Goal: Information Seeking & Learning: Learn about a topic

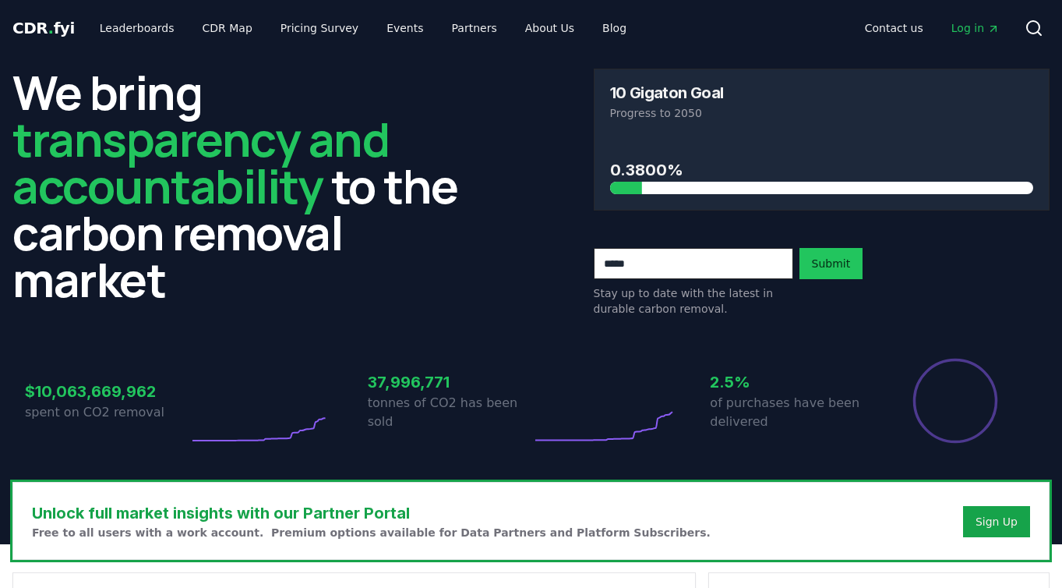
click at [980, 29] on span "Log in" at bounding box center [976, 28] width 48 height 16
click at [136, 26] on link "Leaderboards" at bounding box center [137, 28] width 100 height 28
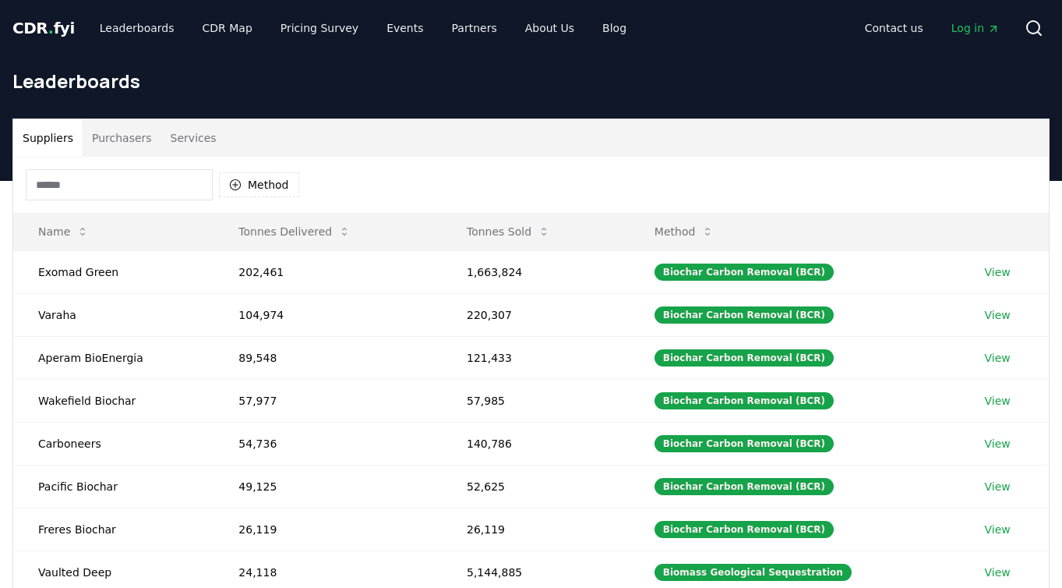
click at [206, 139] on button "Services" at bounding box center [193, 137] width 65 height 37
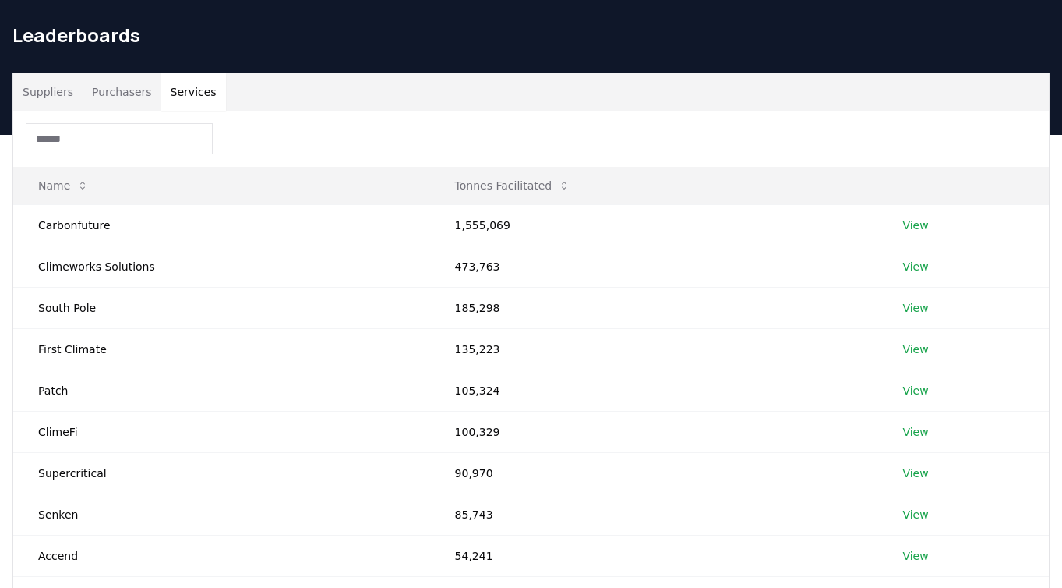
scroll to position [47, 0]
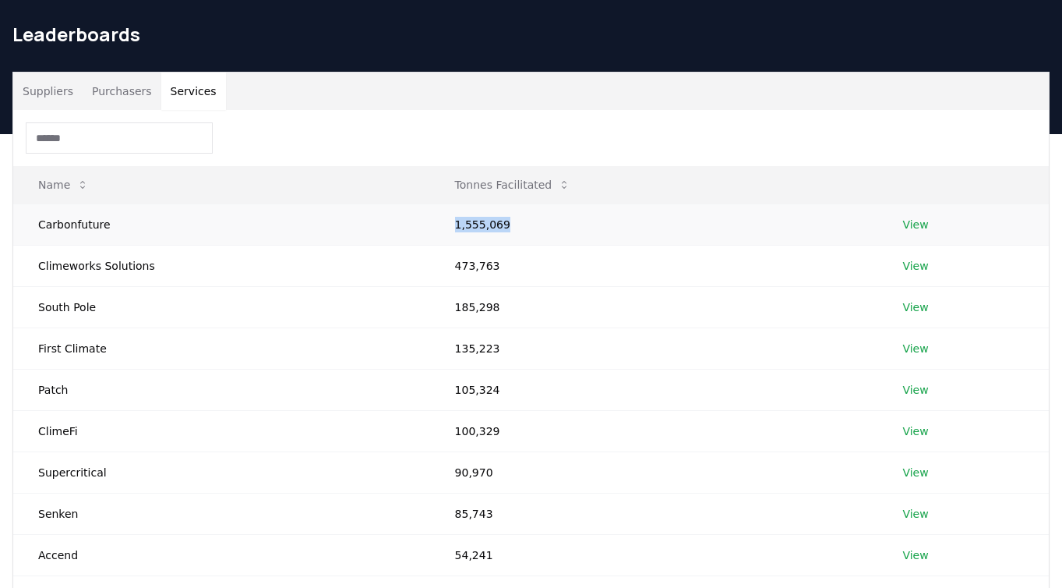
drag, startPoint x: 447, startPoint y: 223, endPoint x: 591, endPoint y: 217, distance: 144.3
click at [591, 217] on td "1,555,069" at bounding box center [654, 223] width 448 height 41
drag, startPoint x: 591, startPoint y: 217, endPoint x: 598, endPoint y: 279, distance: 62.0
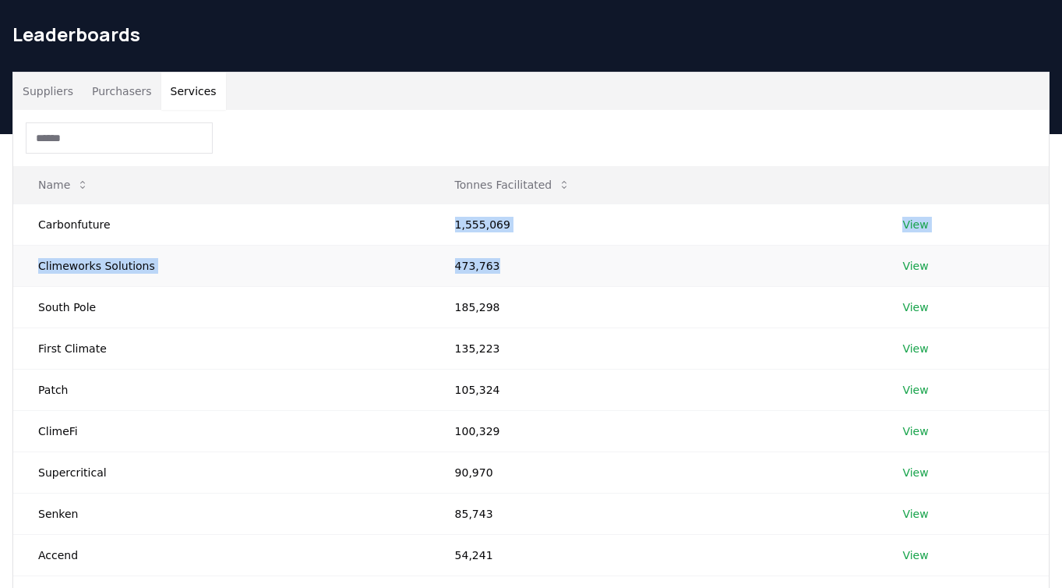
click at [598, 279] on tbody "Carbonfuture 1,555,069 View Climeworks Solutions 473,763 View South Pole 185,29…" at bounding box center [531, 409] width 1036 height 413
click at [598, 279] on td "473,763" at bounding box center [654, 265] width 448 height 41
drag, startPoint x: 598, startPoint y: 279, endPoint x: 449, endPoint y: 236, distance: 154.9
click at [449, 236] on tbody "Carbonfuture 1,555,069 View Climeworks Solutions 473,763 View South Pole 185,29…" at bounding box center [531, 409] width 1036 height 413
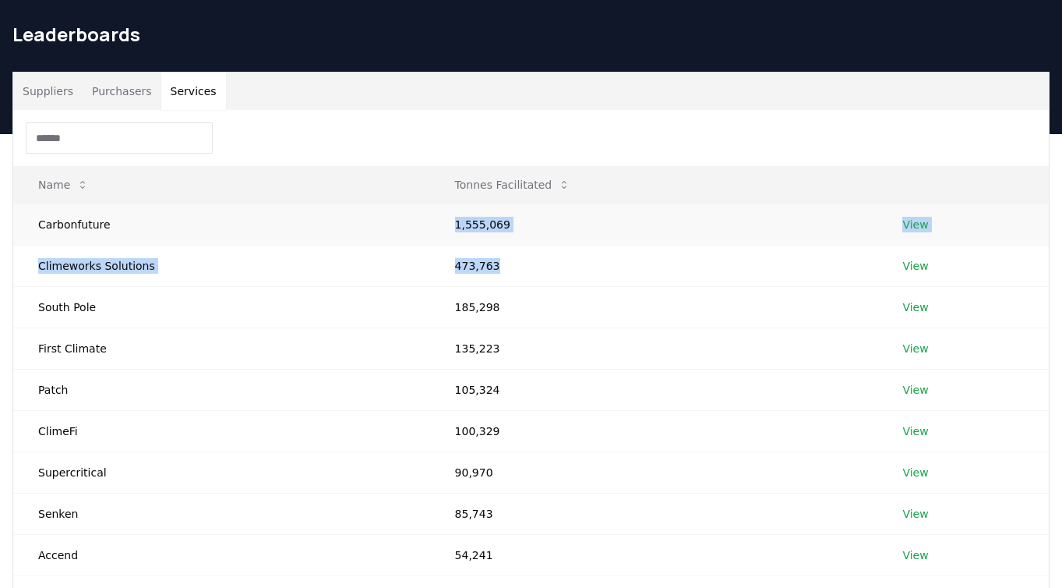
click at [449, 236] on td "1,555,069" at bounding box center [654, 223] width 448 height 41
click at [450, 262] on td "473,763" at bounding box center [654, 265] width 448 height 41
click at [450, 261] on td "473,763" at bounding box center [654, 265] width 448 height 41
click at [910, 266] on link "View" at bounding box center [916, 266] width 26 height 16
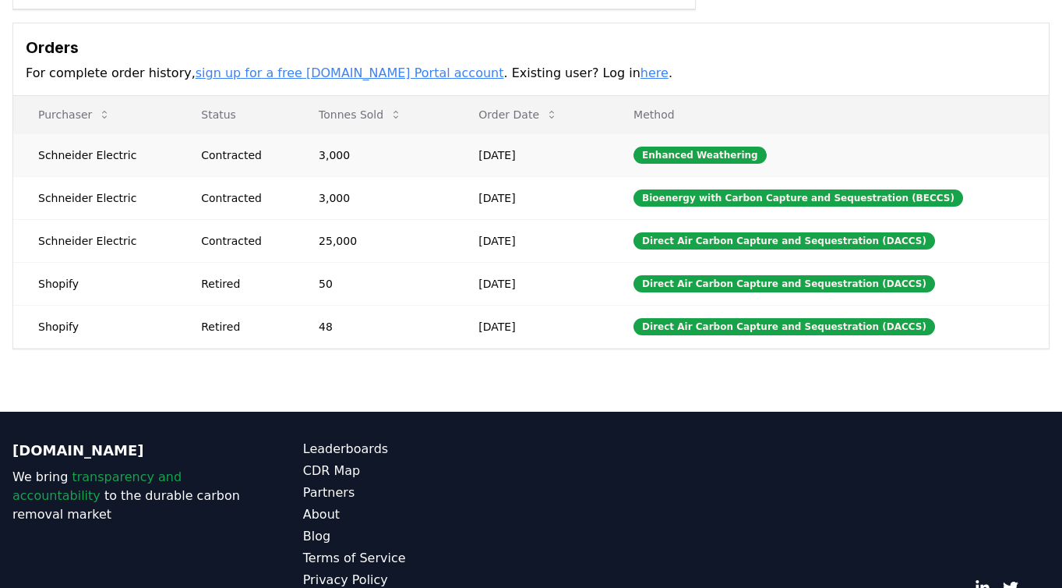
scroll to position [514, 0]
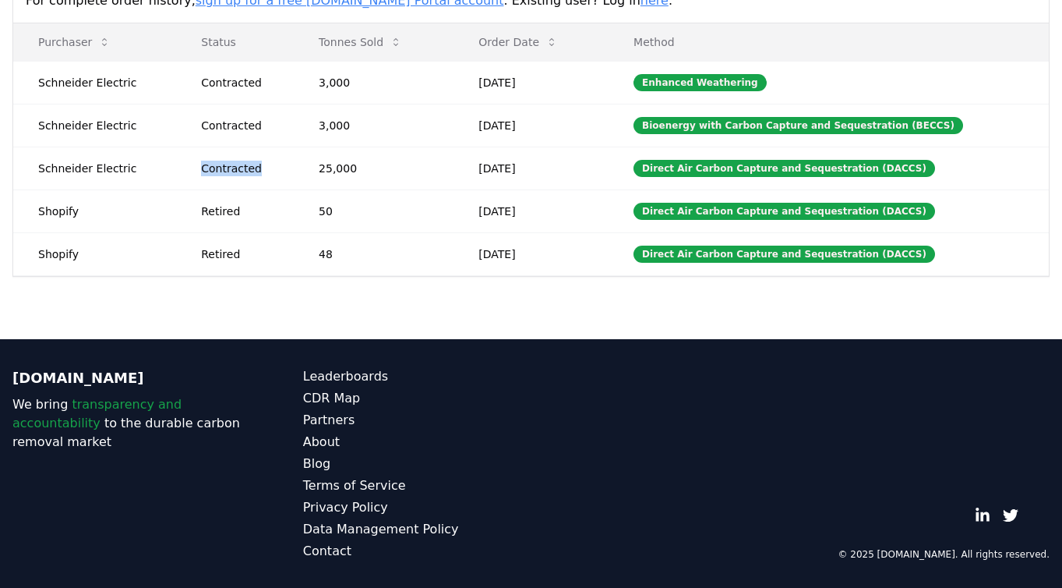
click at [256, 171] on div "Contracted" at bounding box center [241, 169] width 80 height 16
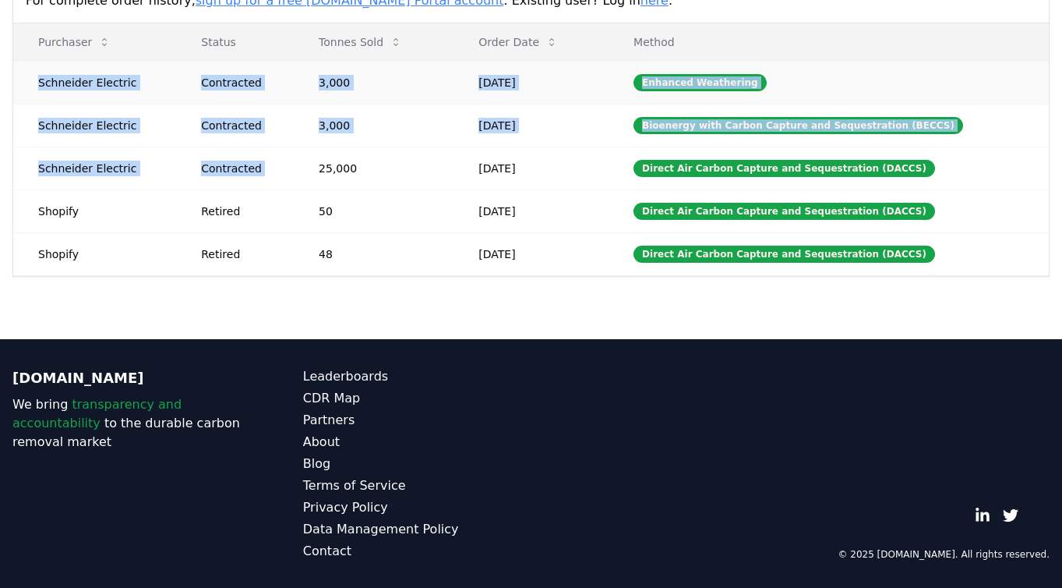
drag, startPoint x: 256, startPoint y: 171, endPoint x: 113, endPoint y: 79, distance: 169.7
click at [113, 79] on tbody "Schneider Electric Contracted 3,000 Sep 19, 2025 Enhanced Weathering Schneider …" at bounding box center [531, 168] width 1036 height 214
click at [113, 79] on td "Schneider Electric" at bounding box center [94, 82] width 163 height 43
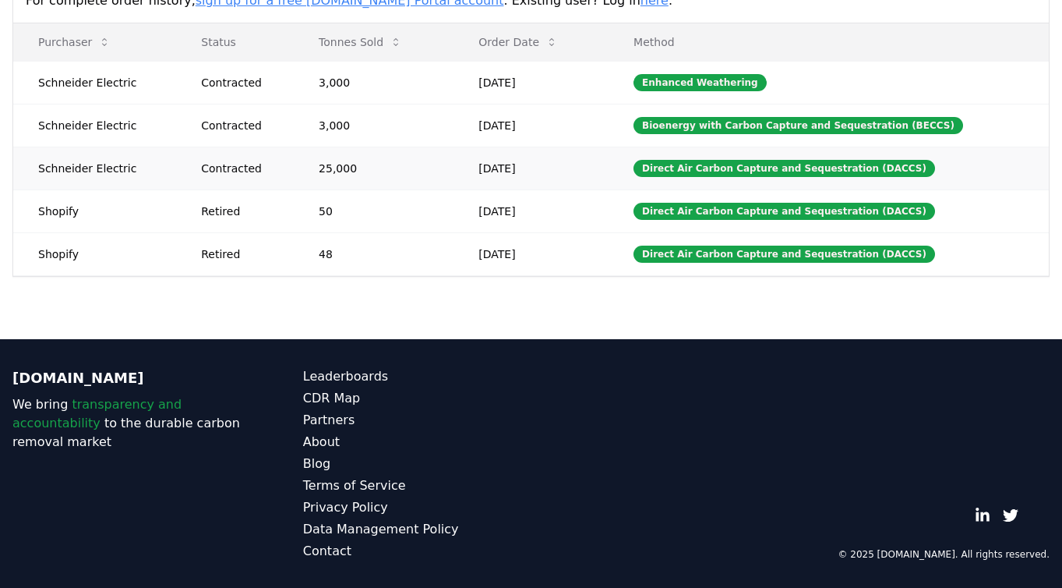
drag, startPoint x: 113, startPoint y: 79, endPoint x: 511, endPoint y: 176, distance: 410.0
click at [511, 176] on tbody "Schneider Electric Contracted 3,000 Sep 19, 2025 Enhanced Weathering Schneider …" at bounding box center [531, 168] width 1036 height 214
click at [511, 176] on td "Sep 19, 2025" at bounding box center [531, 168] width 155 height 43
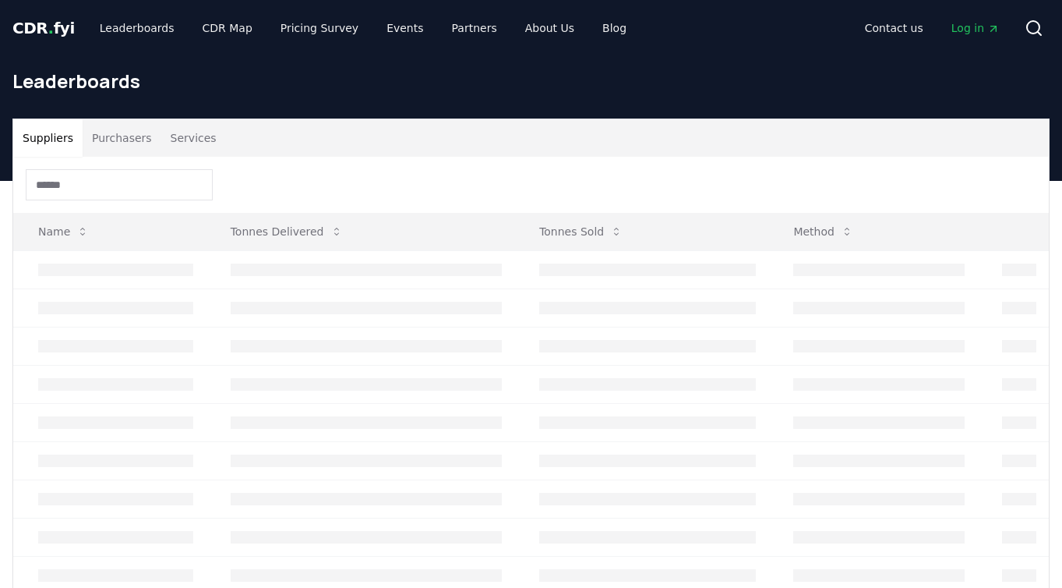
scroll to position [47, 0]
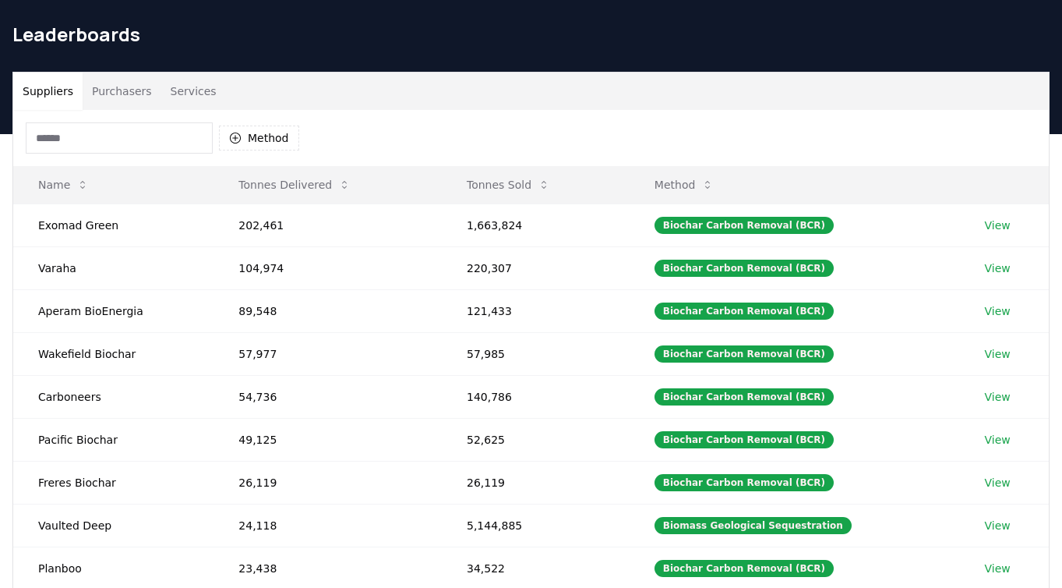
click at [189, 90] on button "Services" at bounding box center [193, 90] width 65 height 37
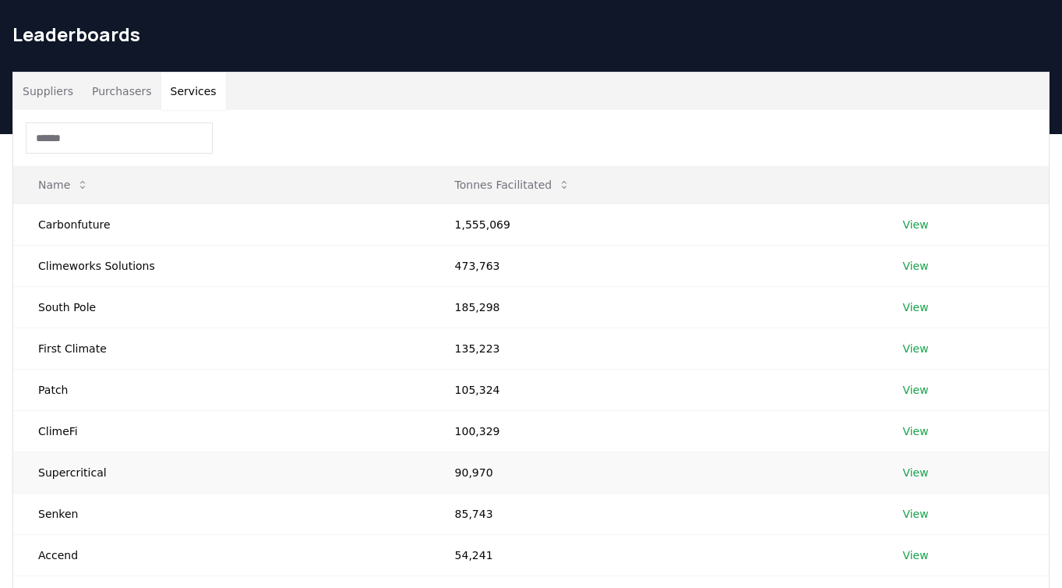
click at [86, 474] on td "Supercritical" at bounding box center [221, 471] width 417 height 41
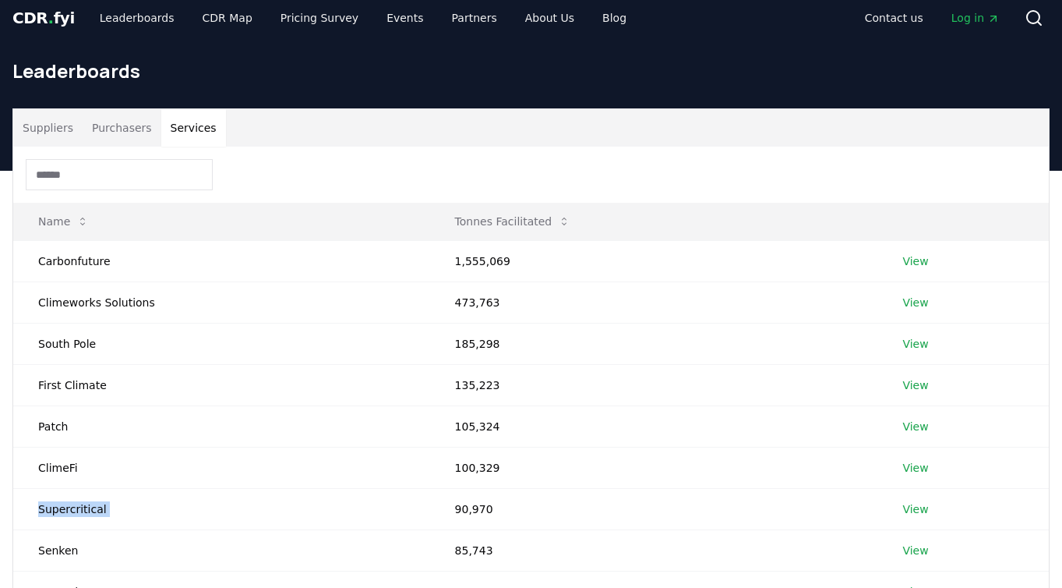
scroll to position [0, 0]
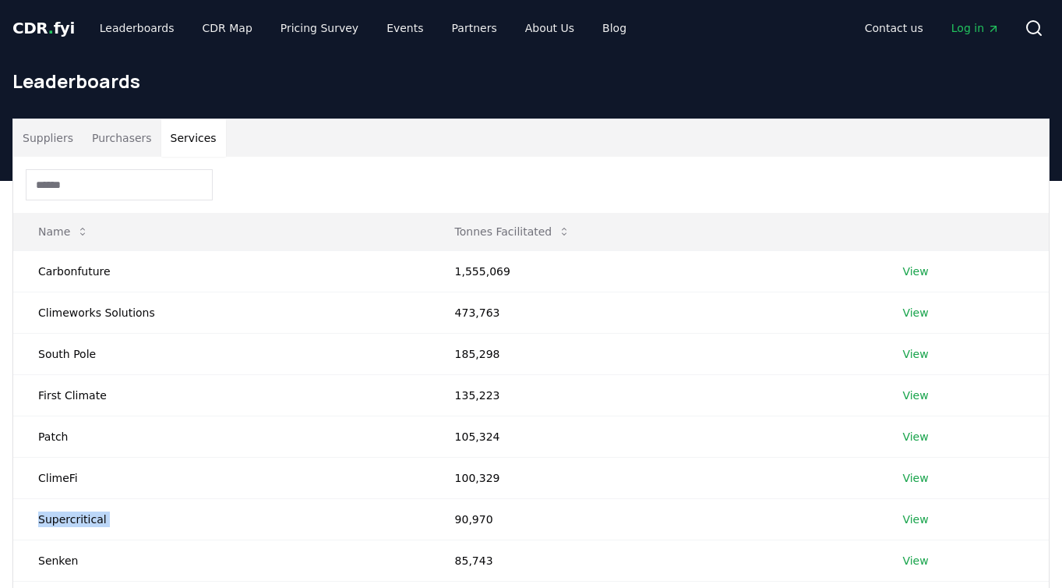
click at [200, 125] on button "Services" at bounding box center [193, 137] width 65 height 37
click at [193, 132] on button "Services" at bounding box center [193, 137] width 65 height 37
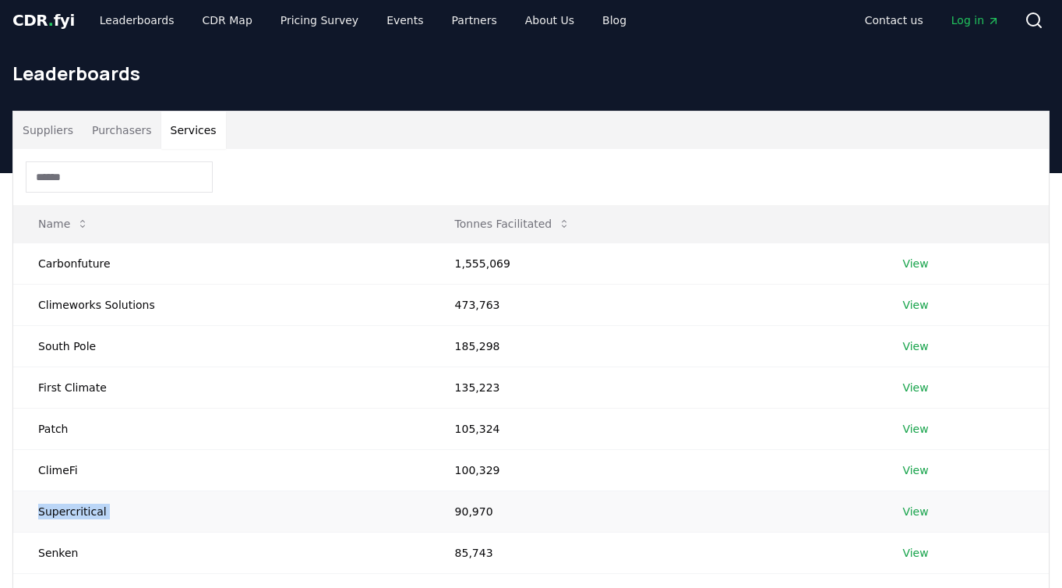
scroll to position [19, 0]
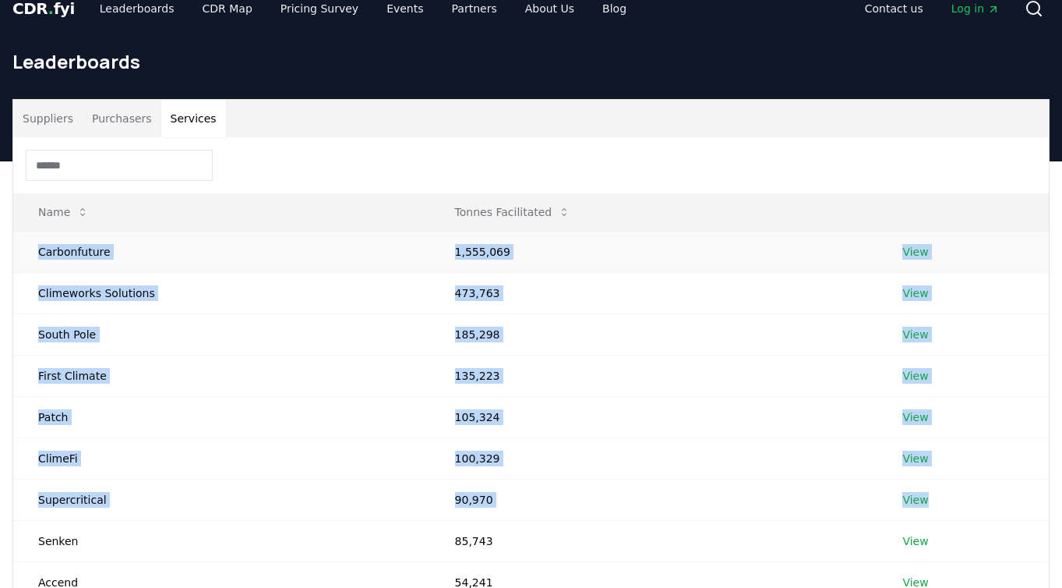
drag, startPoint x: 977, startPoint y: 500, endPoint x: 62, endPoint y: 239, distance: 952.1
click at [62, 239] on tbody "Carbonfuture 1,555,069 View Climeworks Solutions 473,763 View South Pole 185,29…" at bounding box center [531, 437] width 1036 height 413
click at [61, 239] on td "Carbonfuture" at bounding box center [221, 251] width 417 height 41
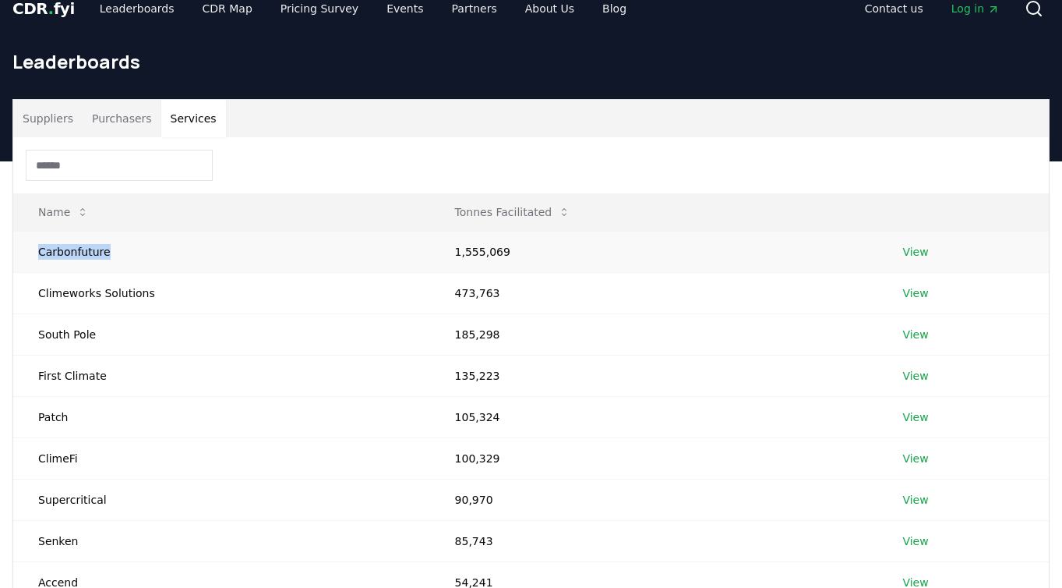
click at [61, 239] on td "Carbonfuture" at bounding box center [221, 251] width 417 height 41
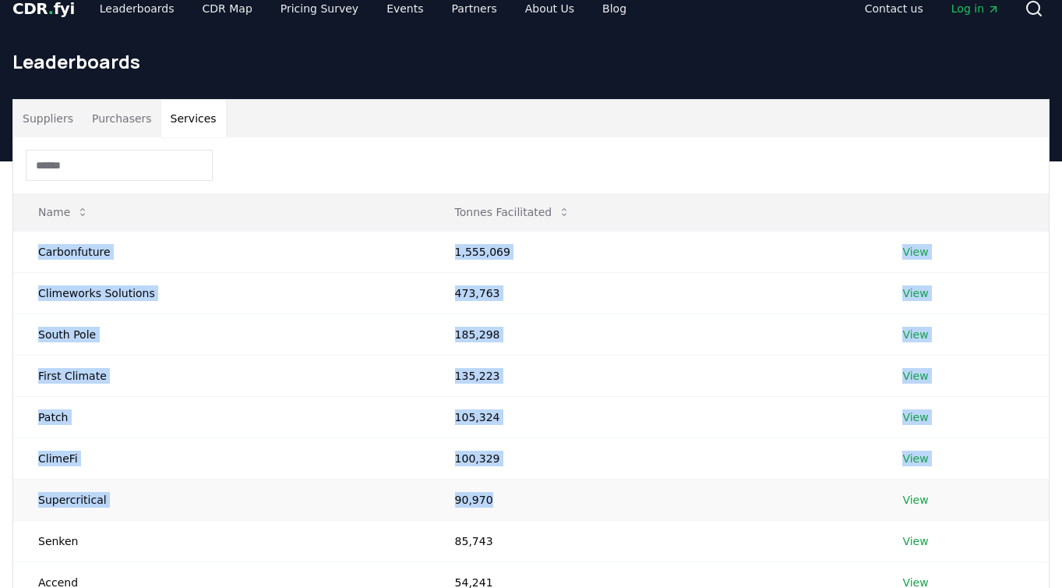
drag, startPoint x: 61, startPoint y: 239, endPoint x: 564, endPoint y: 509, distance: 571.2
click at [564, 509] on tbody "Carbonfuture 1,555,069 View Climeworks Solutions 473,763 View South Pole 185,29…" at bounding box center [531, 437] width 1036 height 413
click at [564, 509] on td "90,970" at bounding box center [654, 499] width 448 height 41
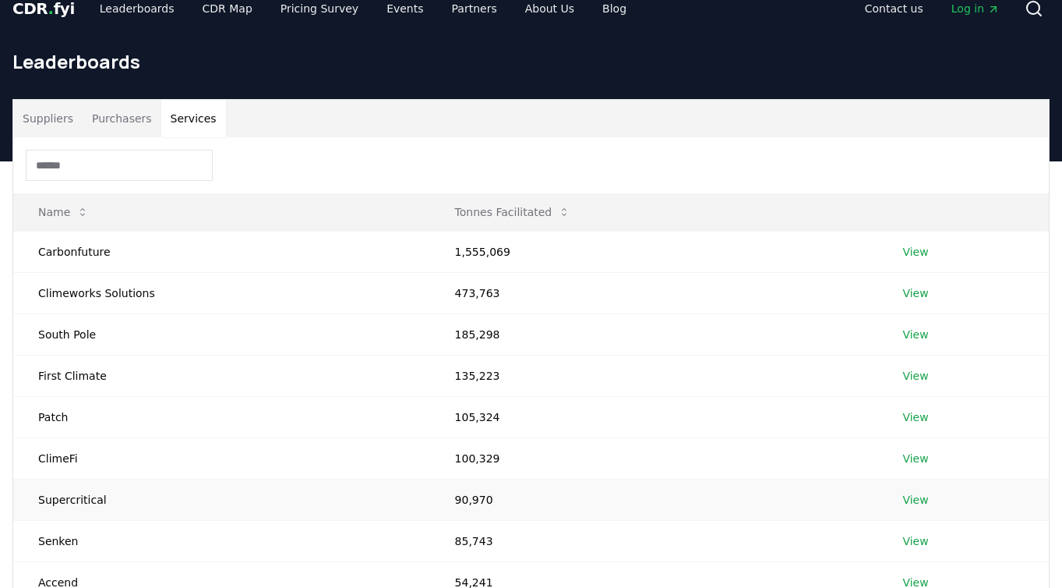
click at [564, 509] on td "90,970" at bounding box center [654, 499] width 448 height 41
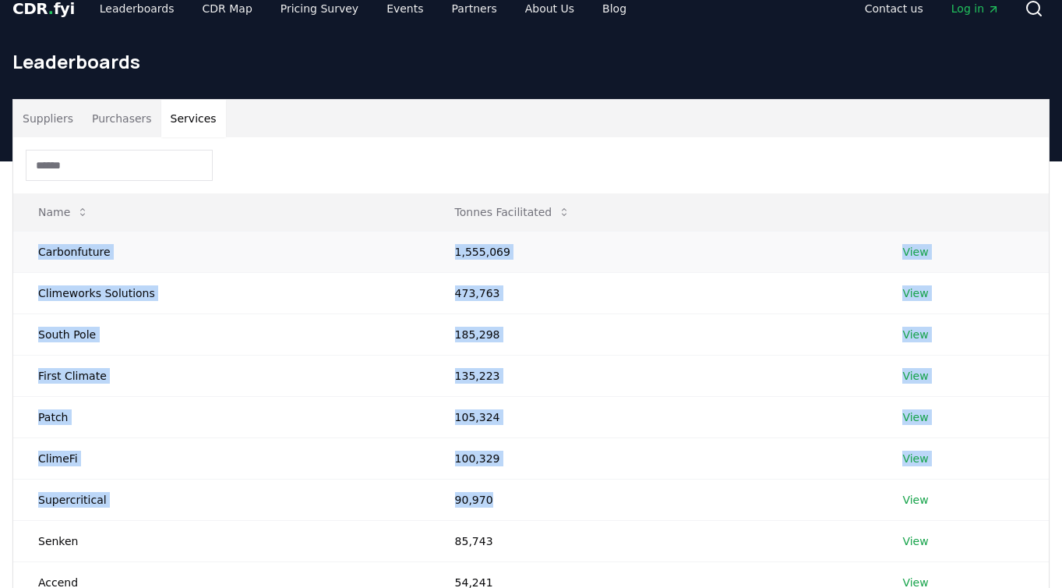
drag, startPoint x: 564, startPoint y: 509, endPoint x: 74, endPoint y: 258, distance: 550.7
click at [74, 258] on tbody "Carbonfuture 1,555,069 View Climeworks Solutions 473,763 View South Pole 185,29…" at bounding box center [531, 437] width 1036 height 413
click at [74, 258] on td "Carbonfuture" at bounding box center [221, 251] width 417 height 41
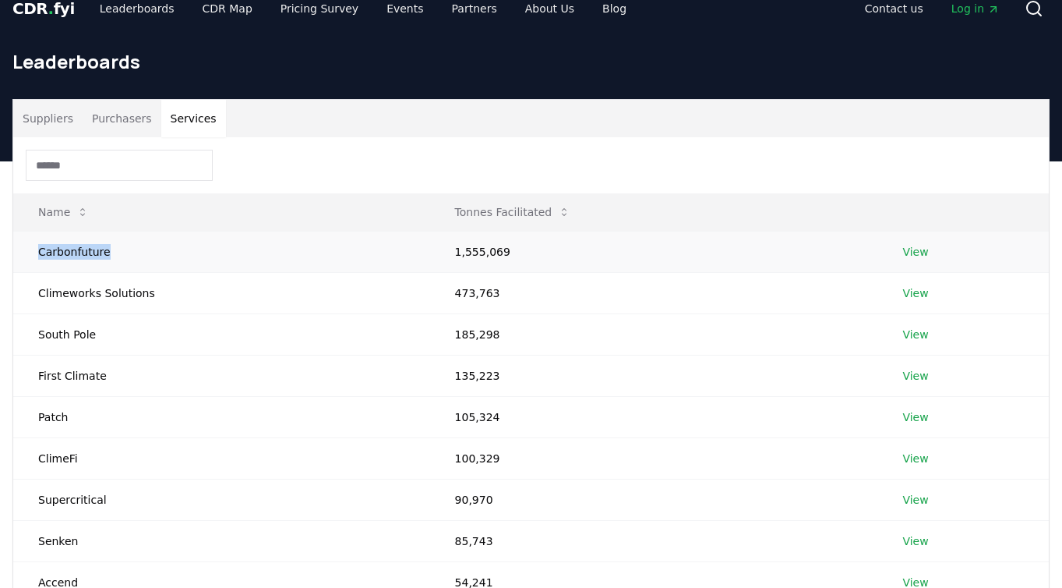
click at [74, 258] on td "Carbonfuture" at bounding box center [221, 251] width 417 height 41
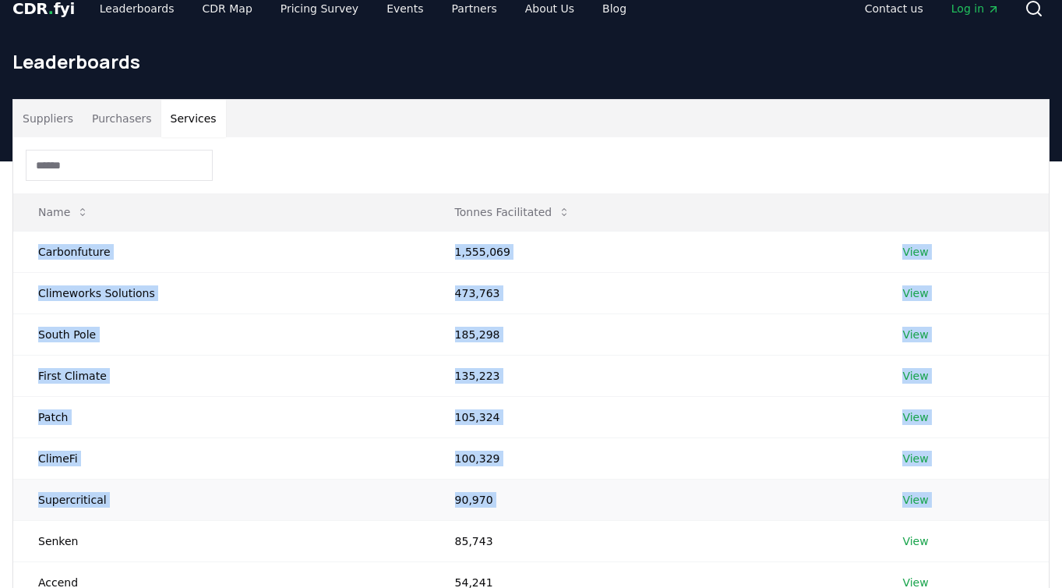
drag, startPoint x: 74, startPoint y: 258, endPoint x: 1010, endPoint y: 496, distance: 965.8
click at [1010, 496] on tbody "Carbonfuture 1,555,069 View Climeworks Solutions 473,763 View South Pole 185,29…" at bounding box center [531, 437] width 1036 height 413
click at [1010, 496] on td "View" at bounding box center [963, 499] width 171 height 41
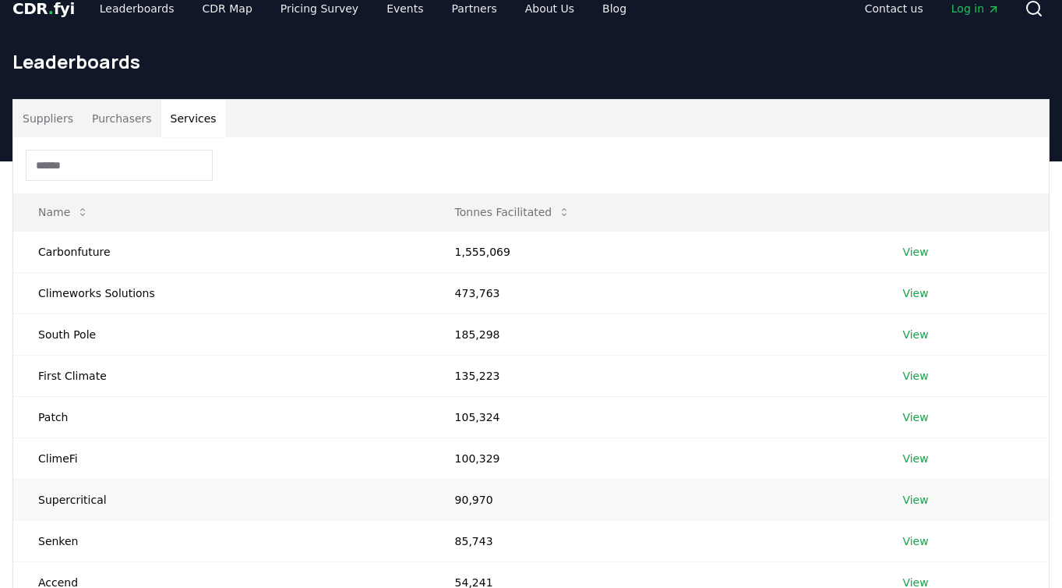
click at [1010, 496] on td "View" at bounding box center [963, 499] width 171 height 41
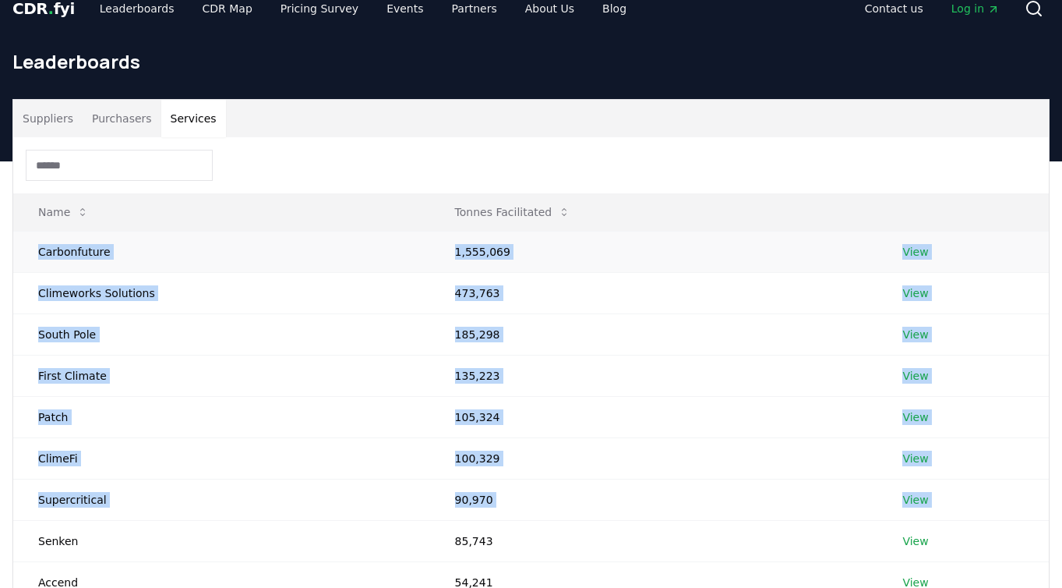
drag, startPoint x: 1010, startPoint y: 496, endPoint x: 108, endPoint y: 243, distance: 936.5
click at [108, 243] on tbody "Carbonfuture 1,555,069 View Climeworks Solutions 473,763 View South Pole 185,29…" at bounding box center [531, 437] width 1036 height 413
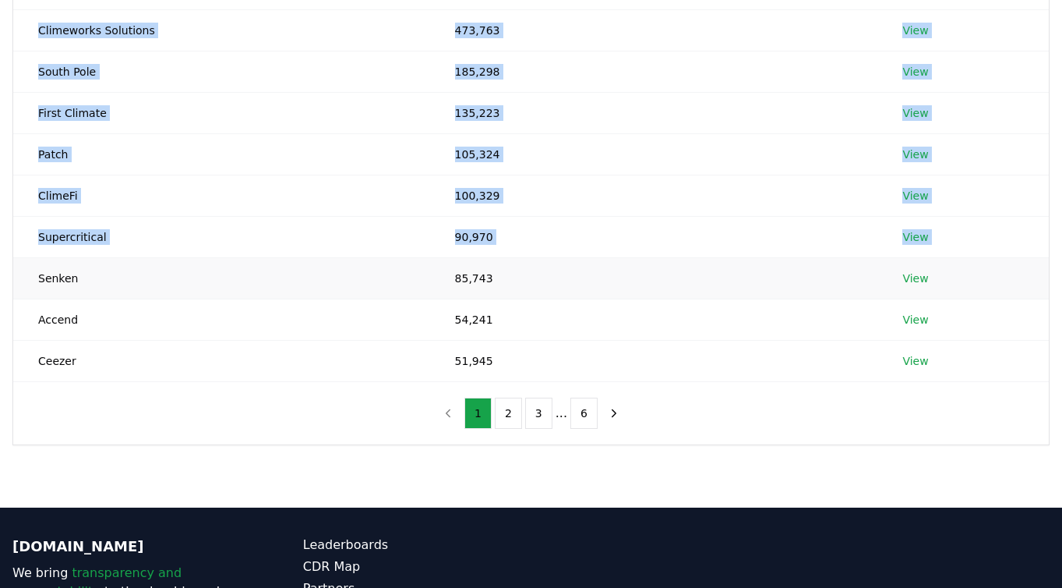
scroll to position [0, 0]
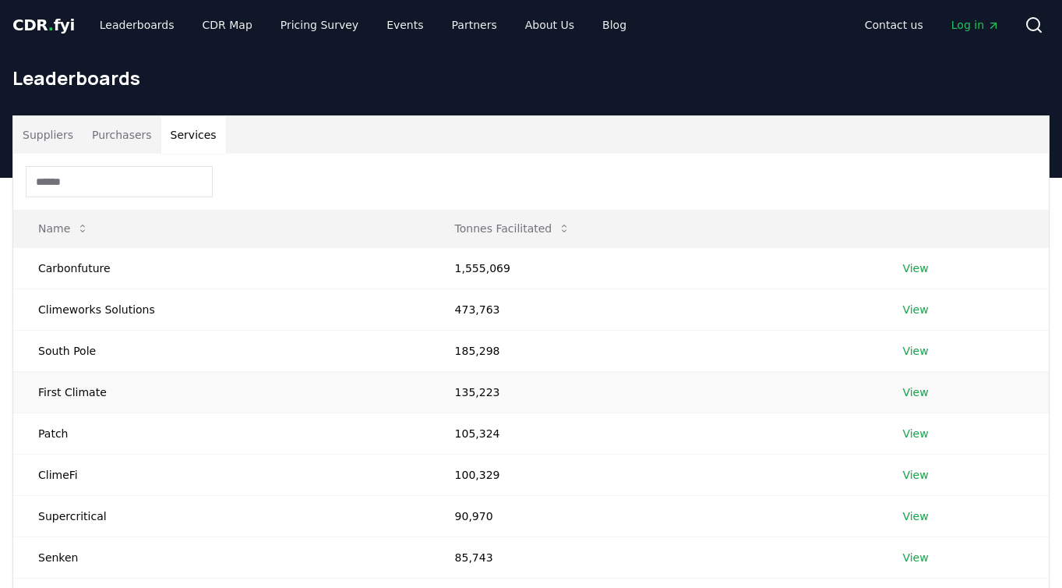
click at [562, 395] on td "135,223" at bounding box center [654, 391] width 448 height 41
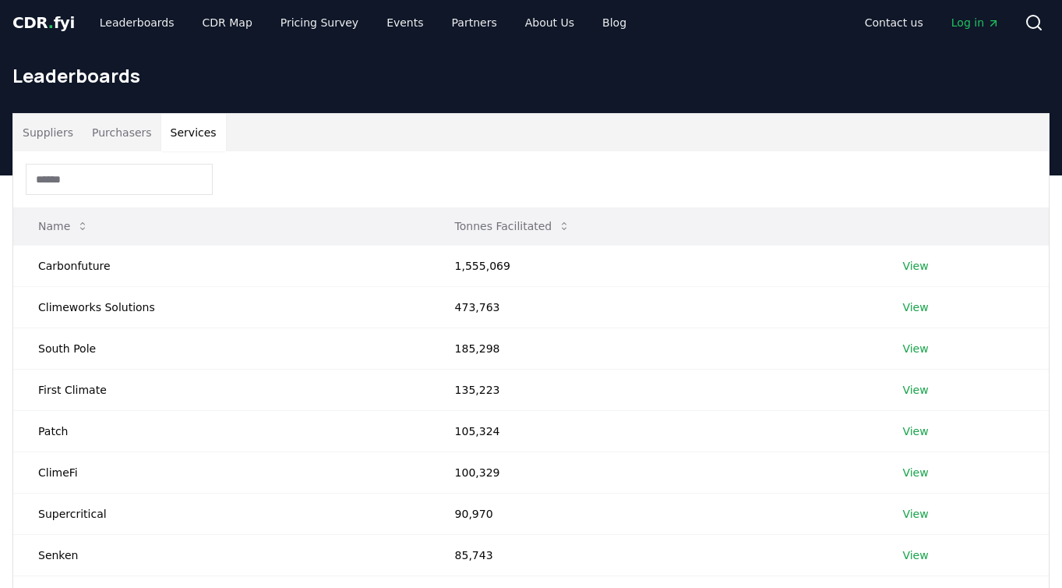
scroll to position [6, 0]
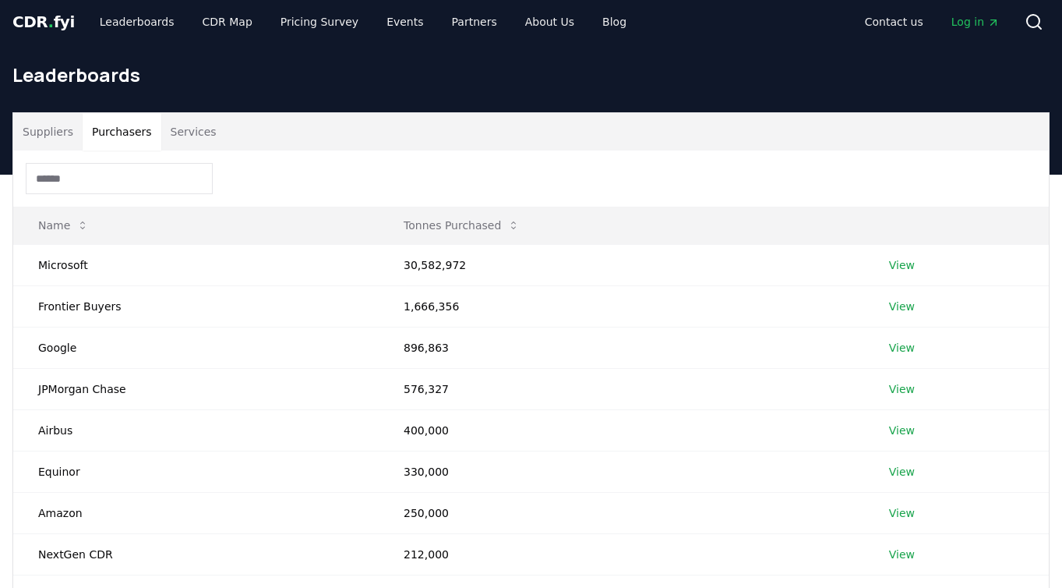
click at [111, 118] on button "Purchasers" at bounding box center [122, 131] width 79 height 37
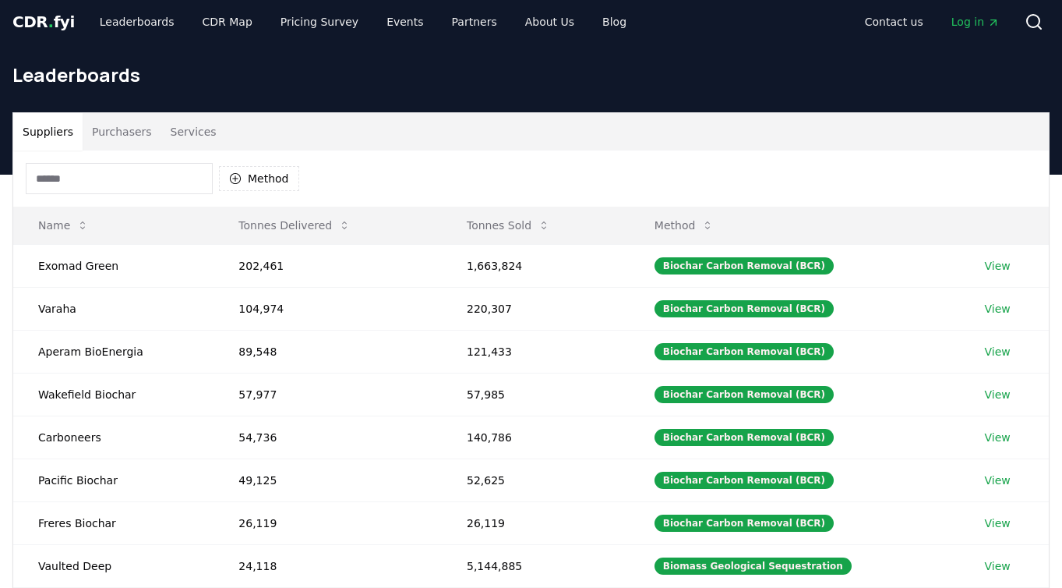
click at [38, 128] on button "Suppliers" at bounding box center [47, 131] width 69 height 37
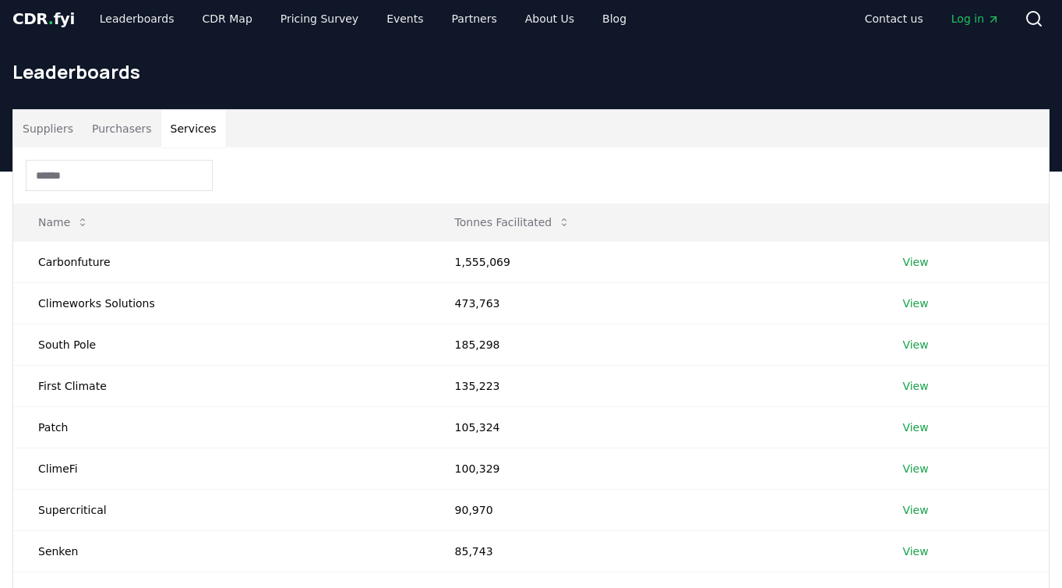
click at [201, 131] on button "Services" at bounding box center [193, 128] width 65 height 37
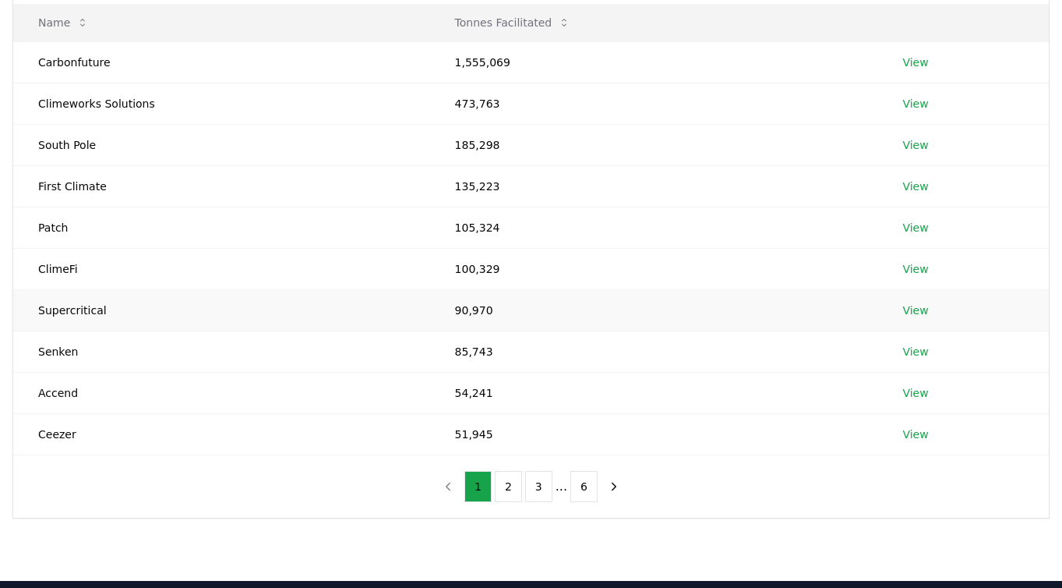
scroll to position [77, 0]
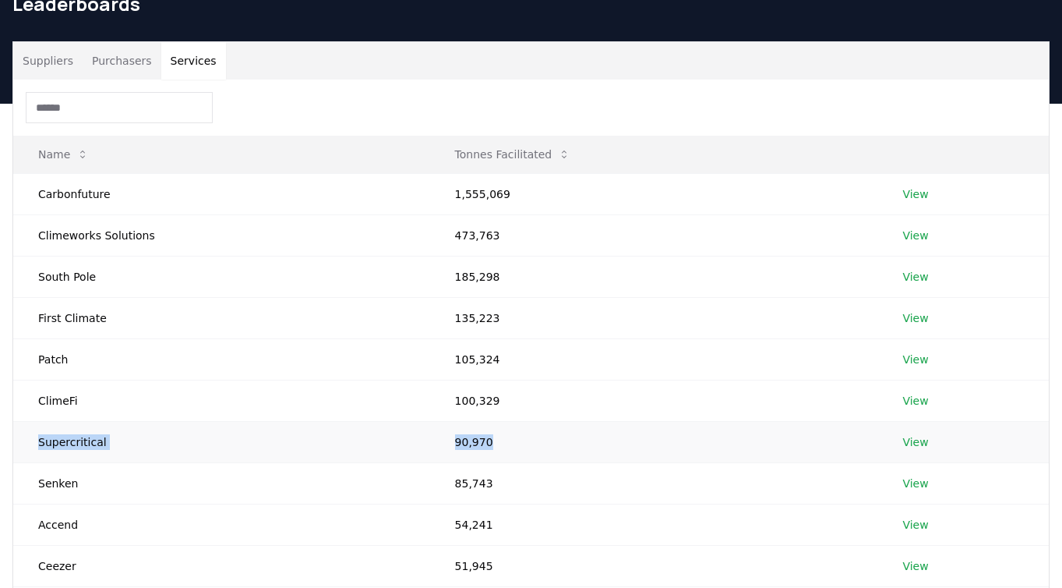
drag, startPoint x: 42, startPoint y: 432, endPoint x: 602, endPoint y: 446, distance: 559.8
click at [602, 446] on tr "Supercritical 90,970 View" at bounding box center [531, 441] width 1036 height 41
click at [602, 446] on td "90,970" at bounding box center [654, 441] width 448 height 41
drag, startPoint x: 602, startPoint y: 446, endPoint x: 45, endPoint y: 447, distance: 556.5
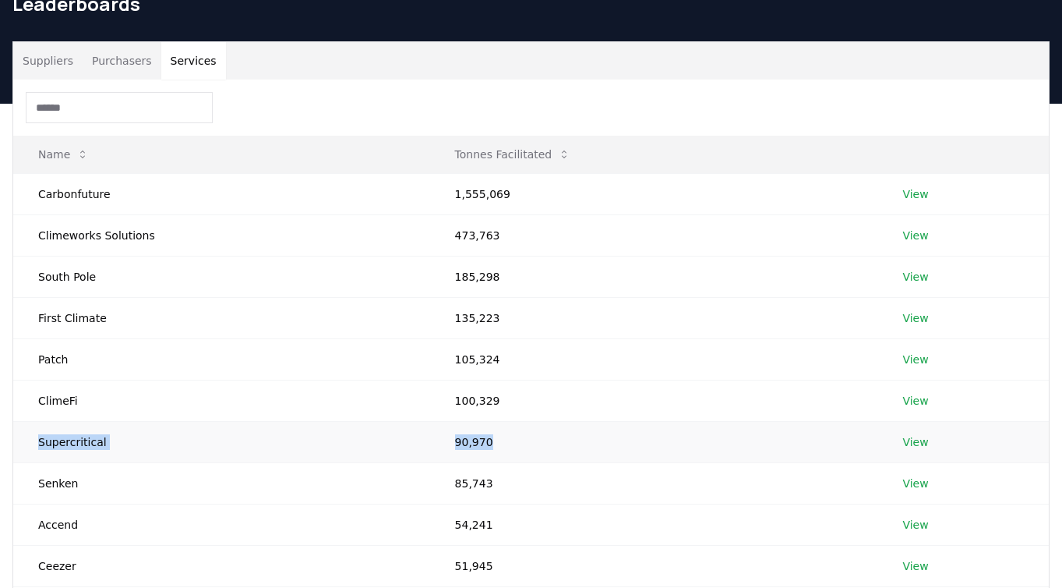
click at [45, 447] on tr "Supercritical 90,970 View" at bounding box center [531, 441] width 1036 height 41
click at [45, 447] on td "Supercritical" at bounding box center [221, 441] width 417 height 41
drag, startPoint x: 38, startPoint y: 445, endPoint x: 667, endPoint y: 475, distance: 629.7
click at [667, 475] on tbody "Carbonfuture 1,555,069 View Climeworks Solutions 473,763 View South Pole 185,29…" at bounding box center [531, 379] width 1036 height 413
click at [644, 428] on td "90,970" at bounding box center [654, 441] width 448 height 41
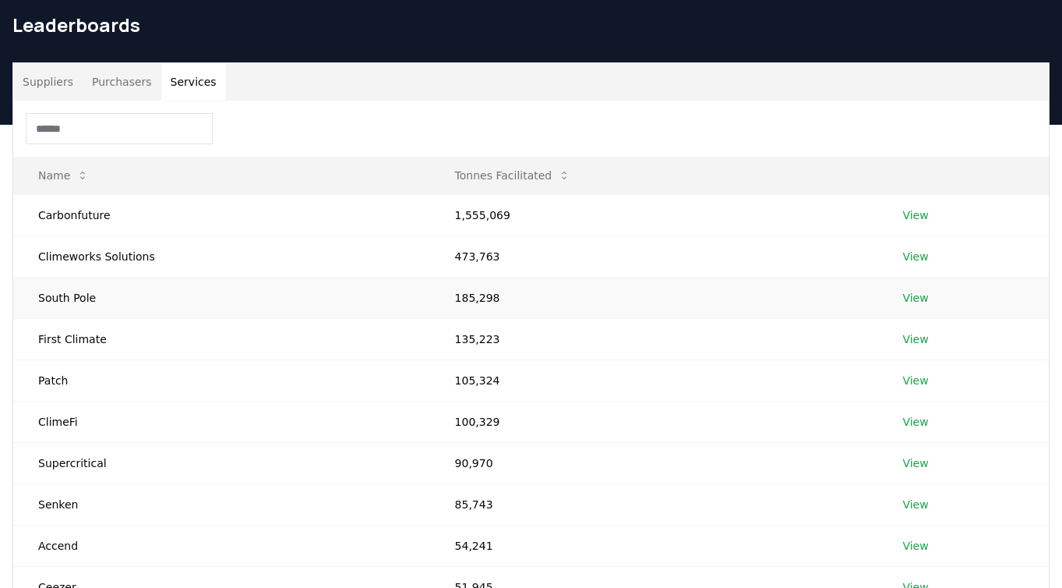
scroll to position [30, 0]
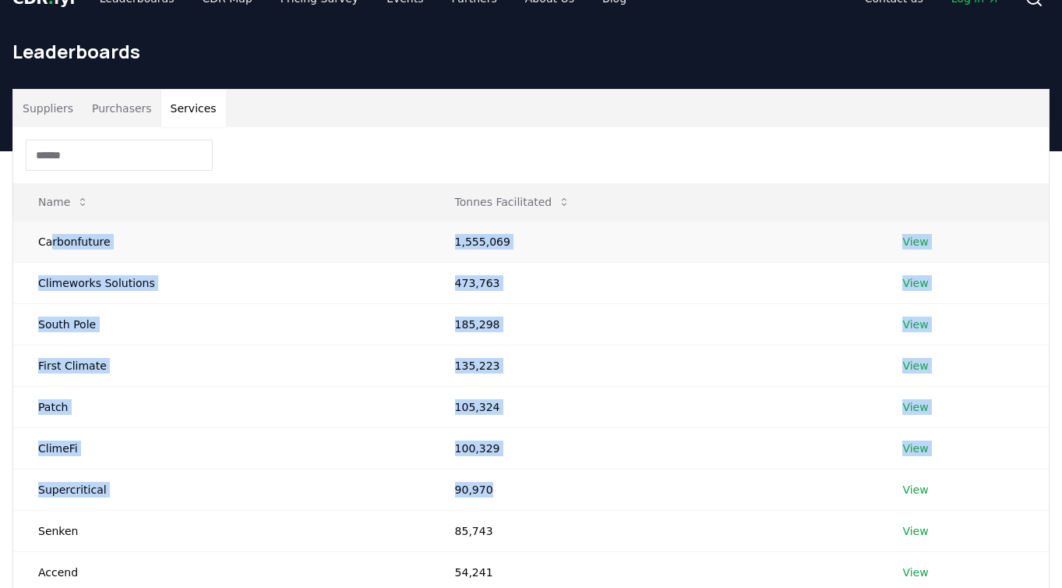
drag, startPoint x: 553, startPoint y: 496, endPoint x: 50, endPoint y: 240, distance: 564.0
click at [50, 240] on tbody "Carbonfuture 1,555,069 View Climeworks Solutions 473,763 View South Pole 185,29…" at bounding box center [531, 427] width 1036 height 413
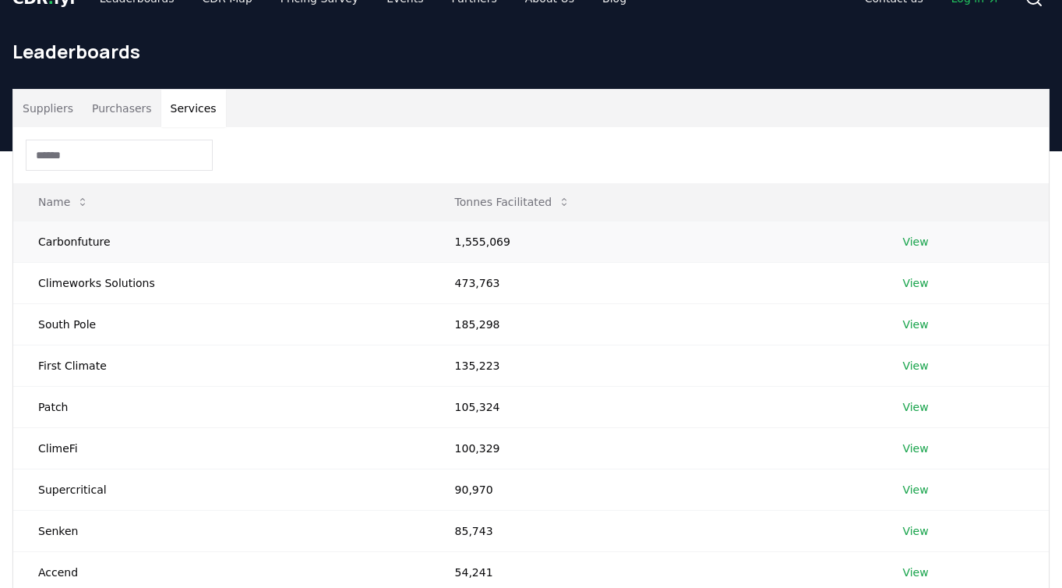
click at [48, 240] on td "Carbonfuture" at bounding box center [221, 241] width 417 height 41
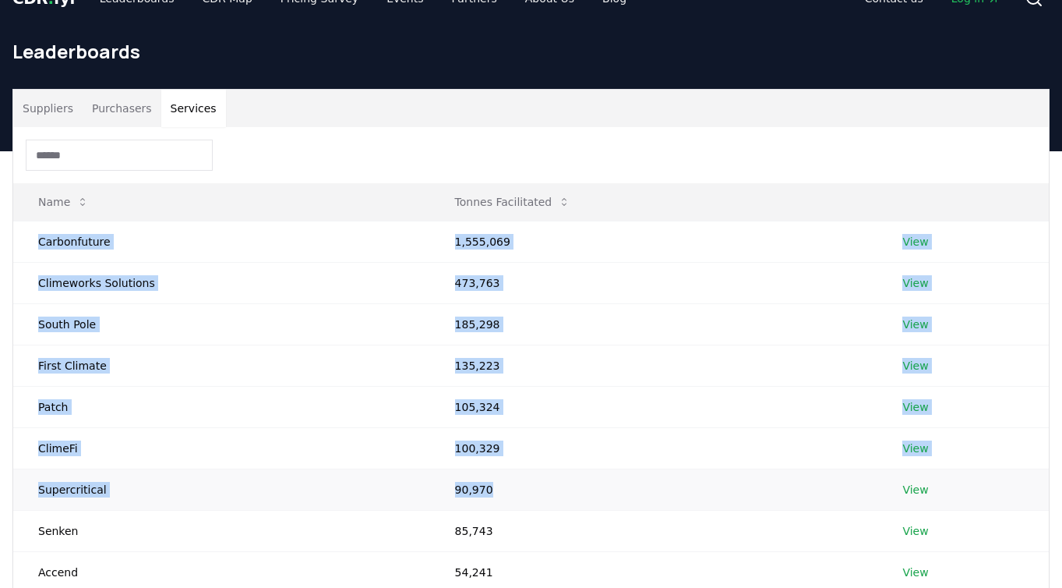
drag, startPoint x: 48, startPoint y: 240, endPoint x: 508, endPoint y: 486, distance: 521.7
click at [508, 486] on tbody "Carbonfuture 1,555,069 View Climeworks Solutions 473,763 View South Pole 185,29…" at bounding box center [531, 427] width 1036 height 413
click at [508, 486] on td "90,970" at bounding box center [654, 488] width 448 height 41
drag, startPoint x: 508, startPoint y: 486, endPoint x: 87, endPoint y: 243, distance: 486.8
click at [95, 247] on tbody "Carbonfuture 1,555,069 View Climeworks Solutions 473,763 View South Pole 185,29…" at bounding box center [531, 427] width 1036 height 413
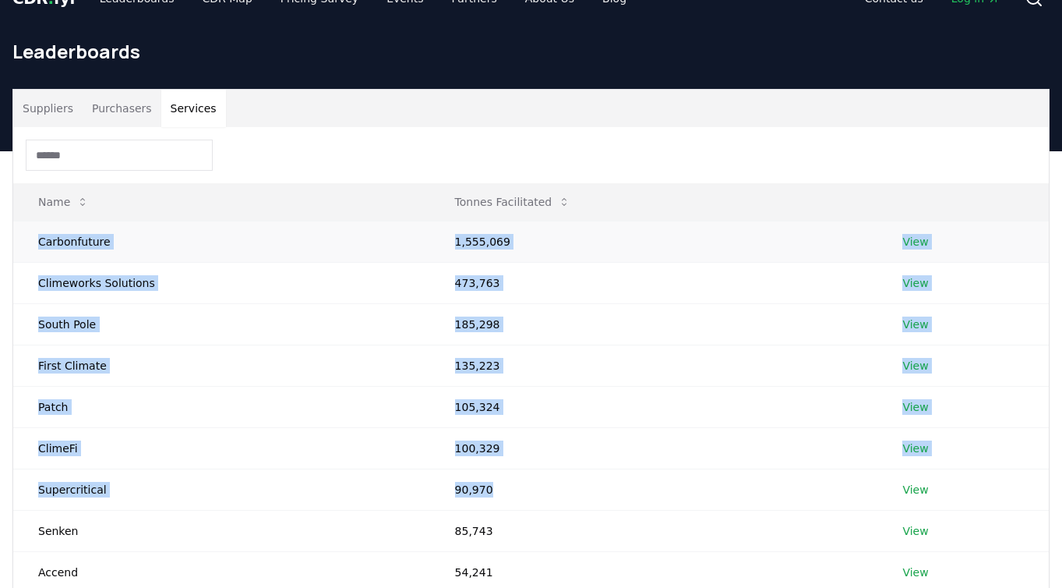
scroll to position [288, 0]
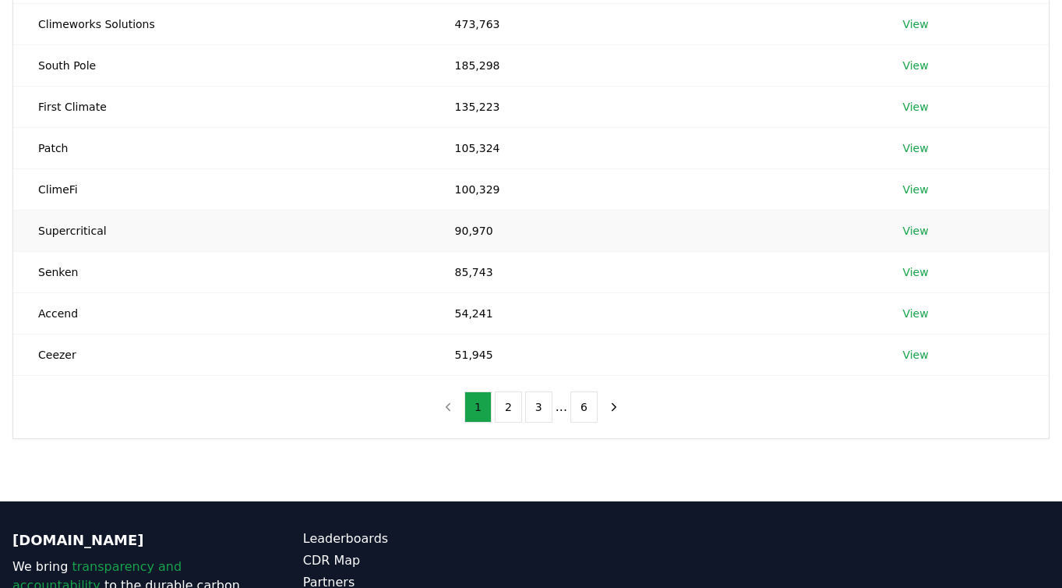
click at [183, 231] on td "Supercritical" at bounding box center [221, 230] width 417 height 41
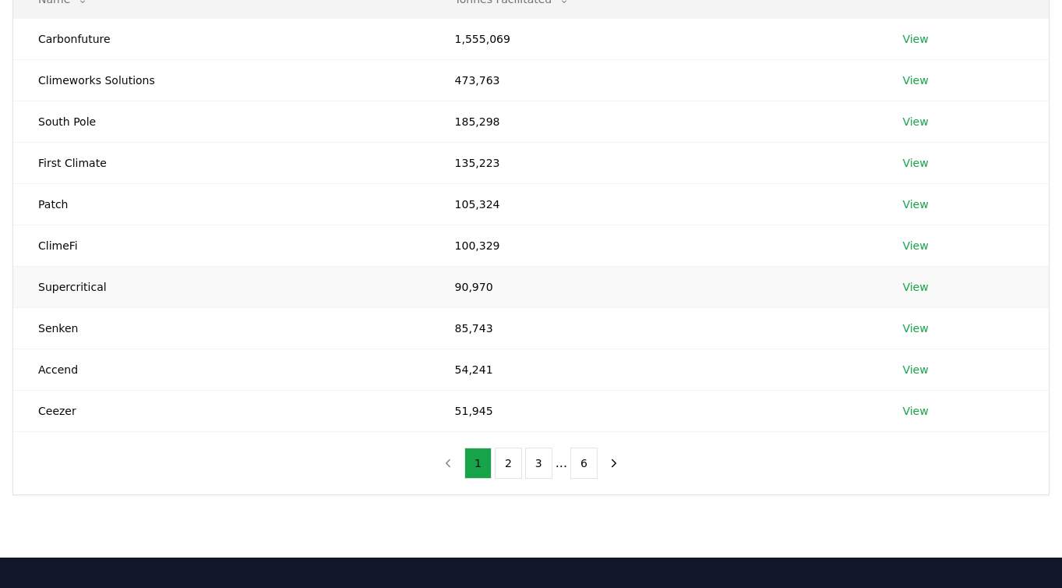
scroll to position [209, 0]
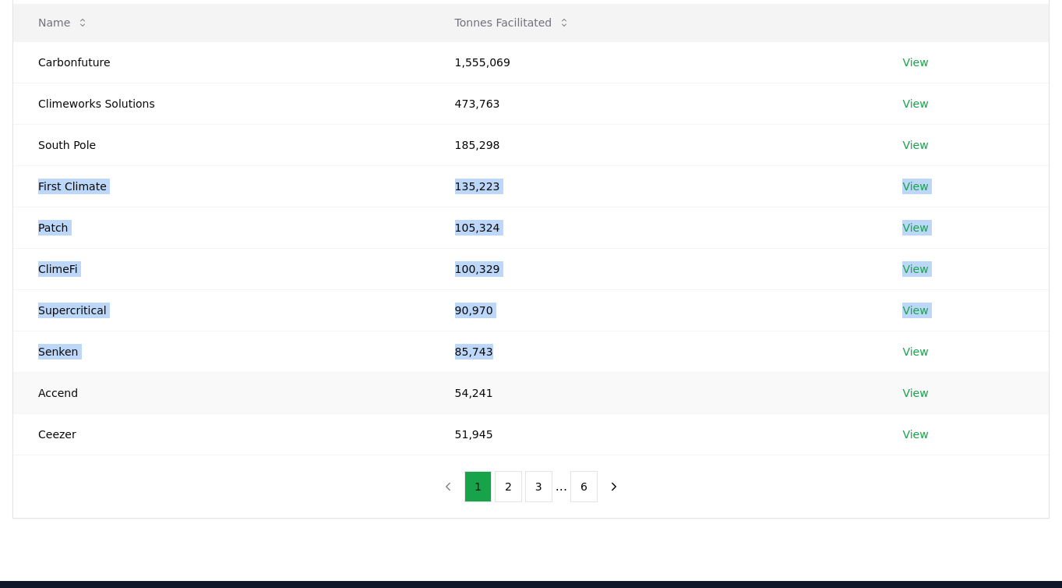
drag, startPoint x: 29, startPoint y: 178, endPoint x: 590, endPoint y: 373, distance: 594.0
click at [589, 375] on tbody "Carbonfuture 1,555,069 View Climeworks Solutions 473,763 View South Pole 185,29…" at bounding box center [531, 247] width 1036 height 413
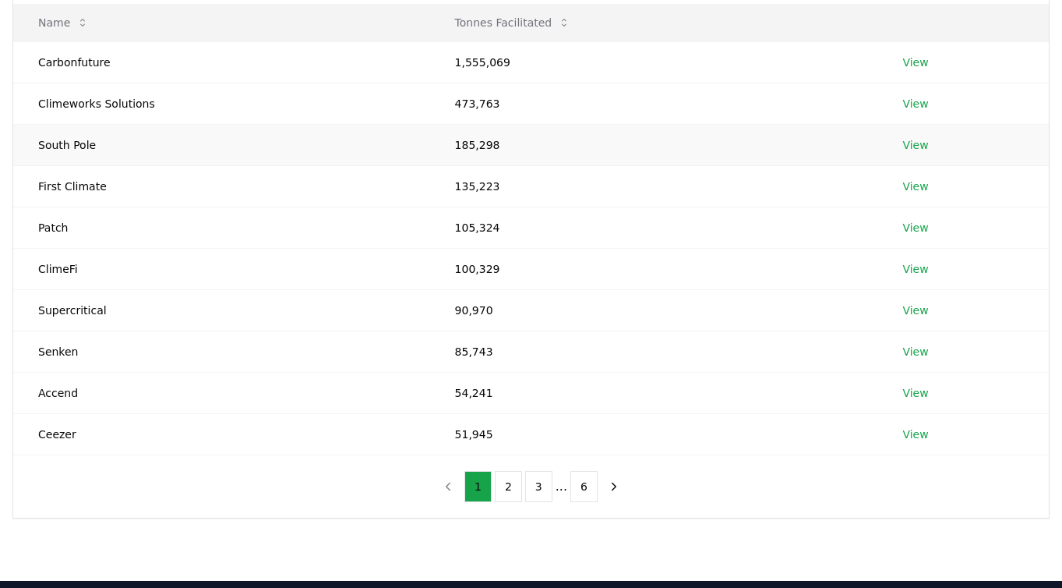
click at [599, 150] on td "185,298" at bounding box center [654, 144] width 448 height 41
click at [584, 48] on td "1,555,069" at bounding box center [654, 61] width 448 height 41
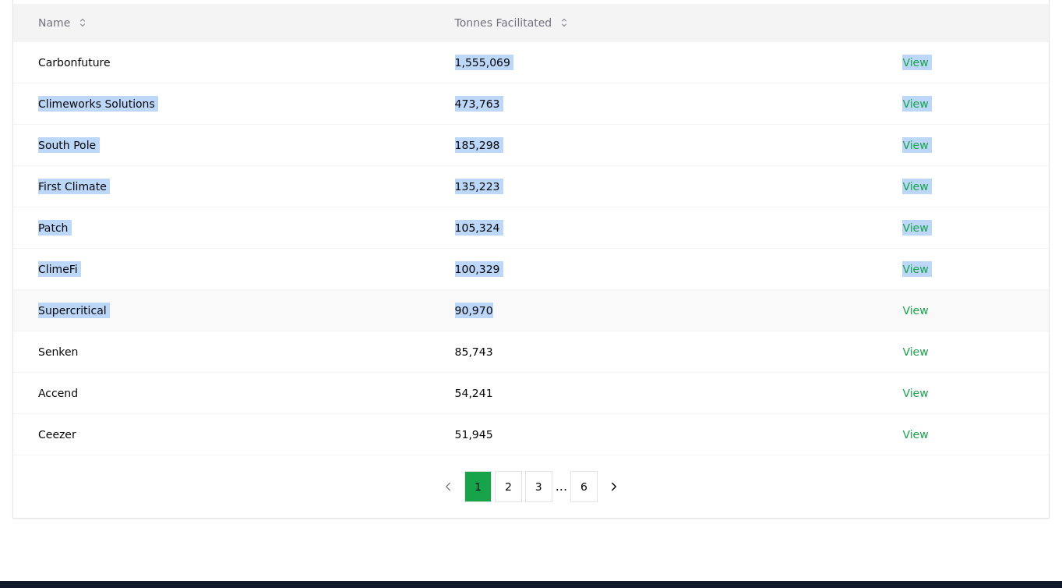
drag, startPoint x: 584, startPoint y: 48, endPoint x: 598, endPoint y: 309, distance: 260.7
click at [598, 309] on tbody "Carbonfuture 1,555,069 View Climeworks Solutions 473,763 View South Pole 185,29…" at bounding box center [531, 247] width 1036 height 413
click at [598, 306] on td "90,970" at bounding box center [654, 309] width 448 height 41
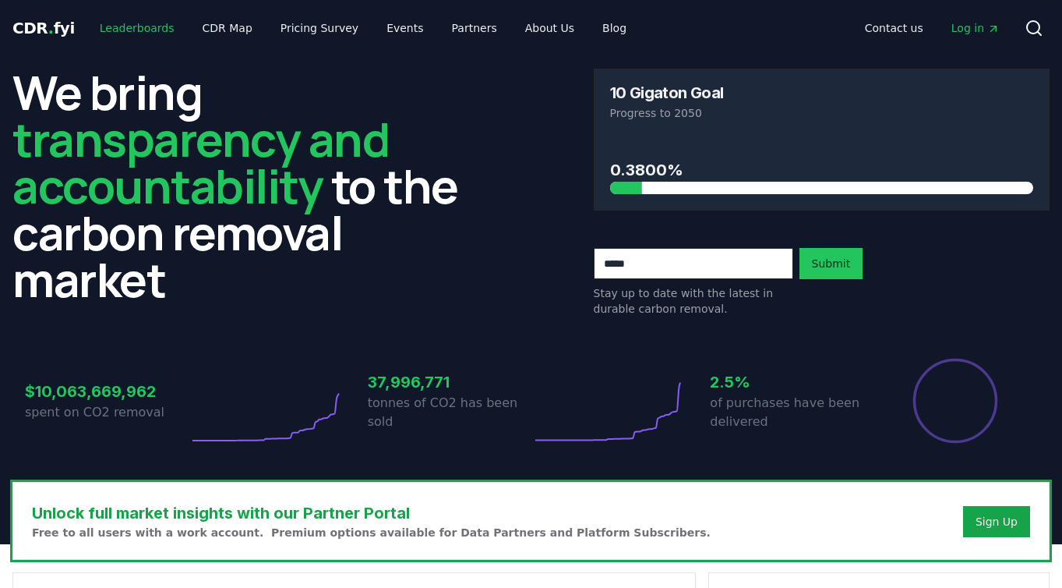
click at [150, 21] on link "Leaderboards" at bounding box center [137, 28] width 100 height 28
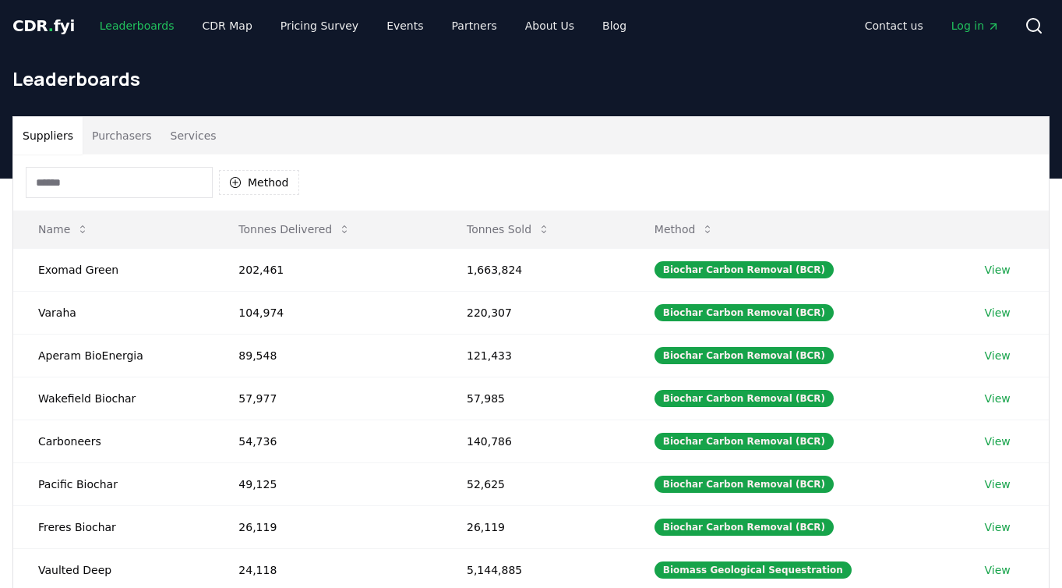
scroll to position [3, 0]
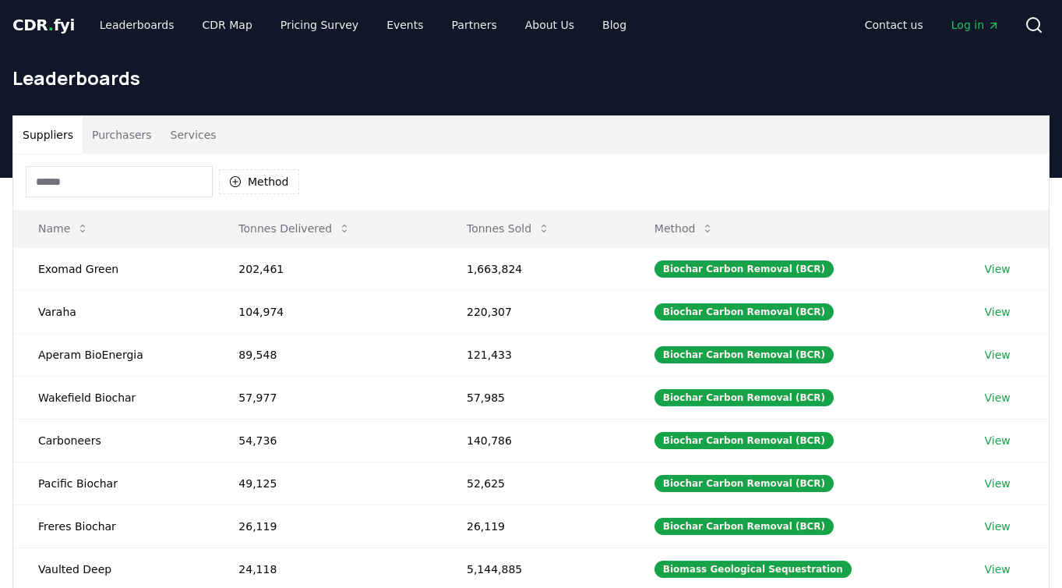
click at [185, 133] on button "Services" at bounding box center [193, 134] width 65 height 37
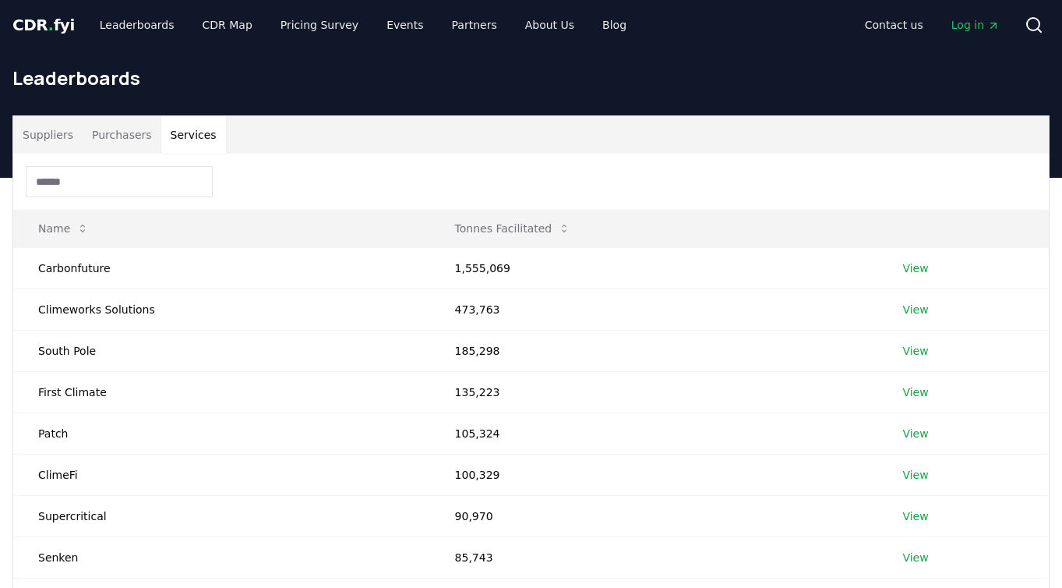
scroll to position [6, 0]
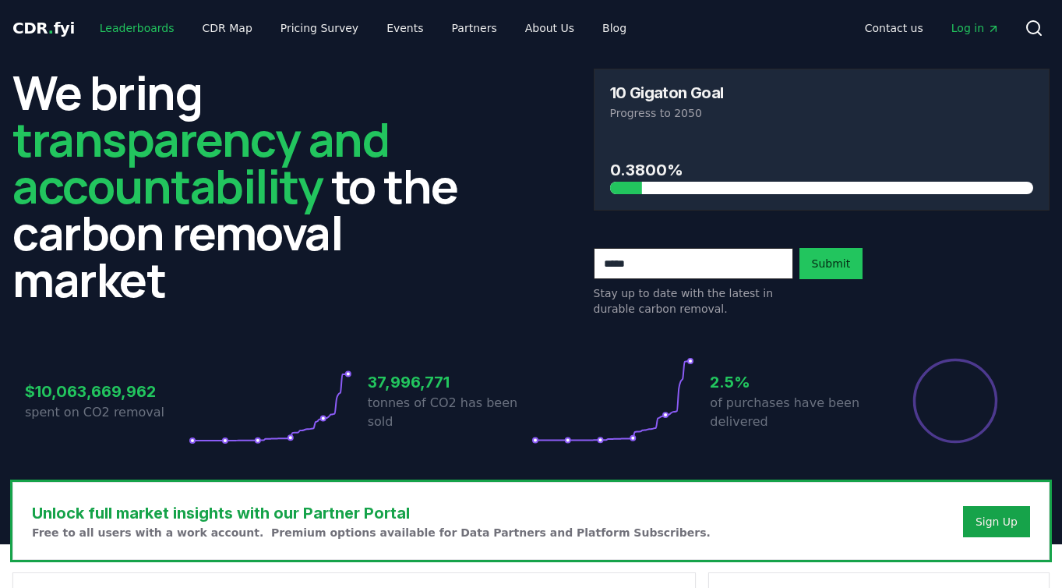
click at [133, 30] on link "Leaderboards" at bounding box center [137, 28] width 100 height 28
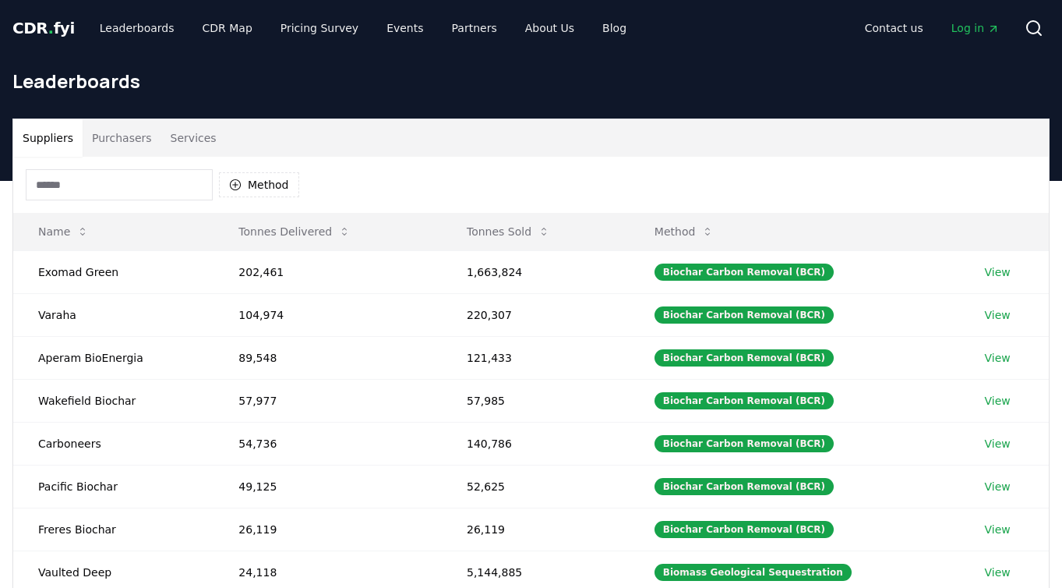
click at [174, 124] on button "Services" at bounding box center [193, 137] width 65 height 37
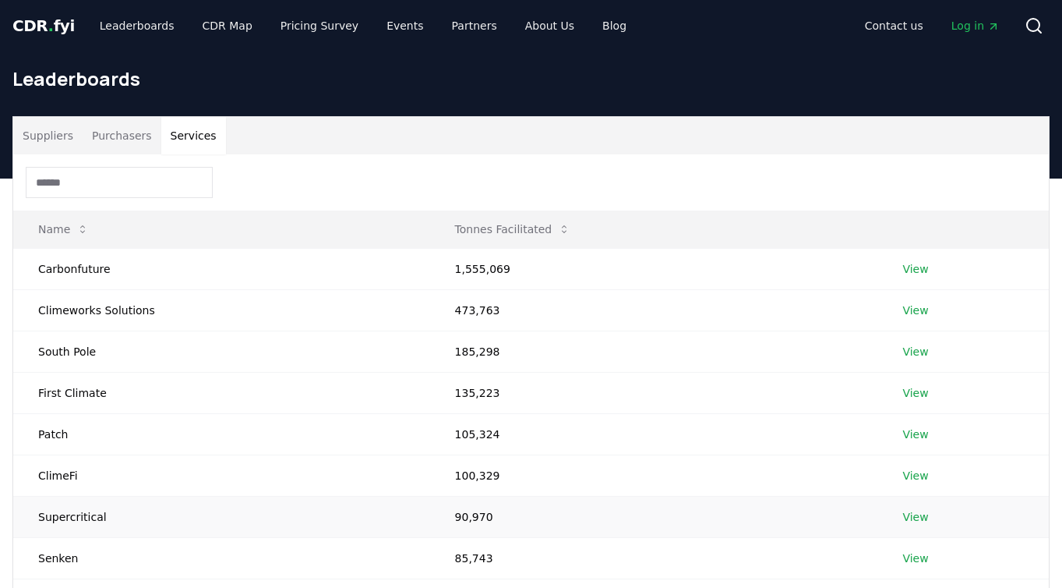
scroll to position [3, 0]
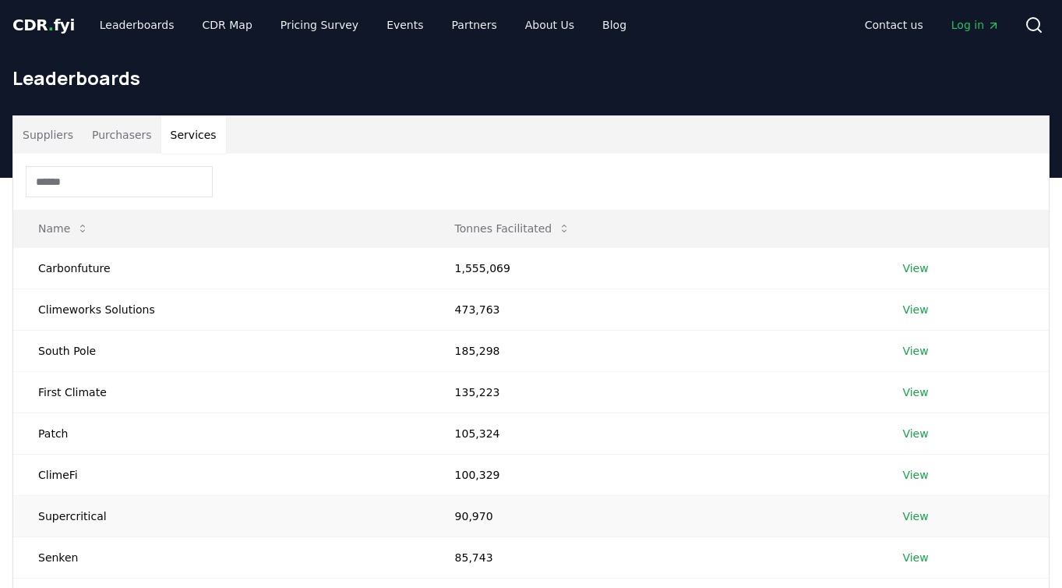
click at [922, 514] on link "View" at bounding box center [916, 516] width 26 height 16
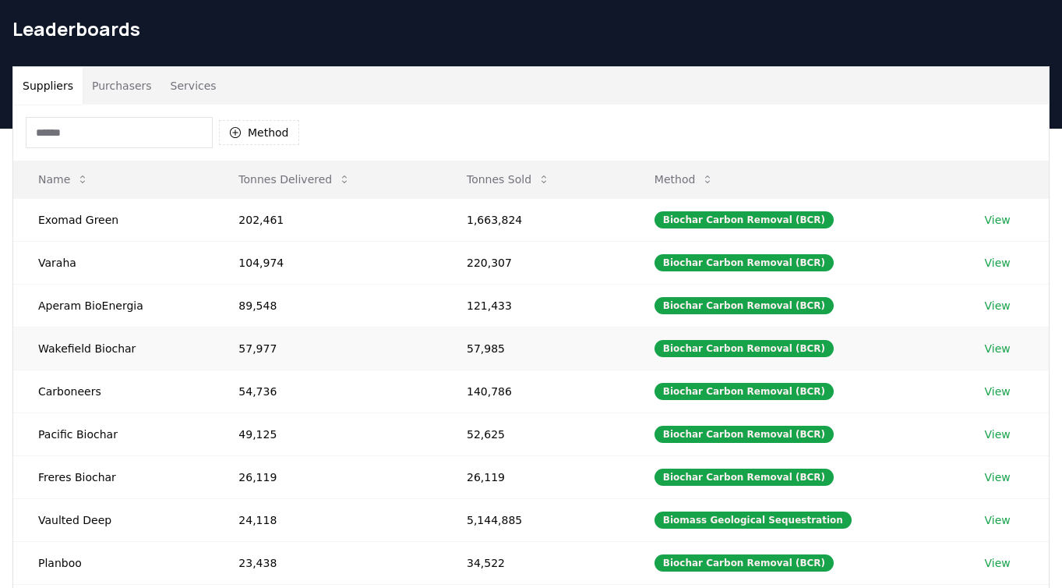
scroll to position [53, 0]
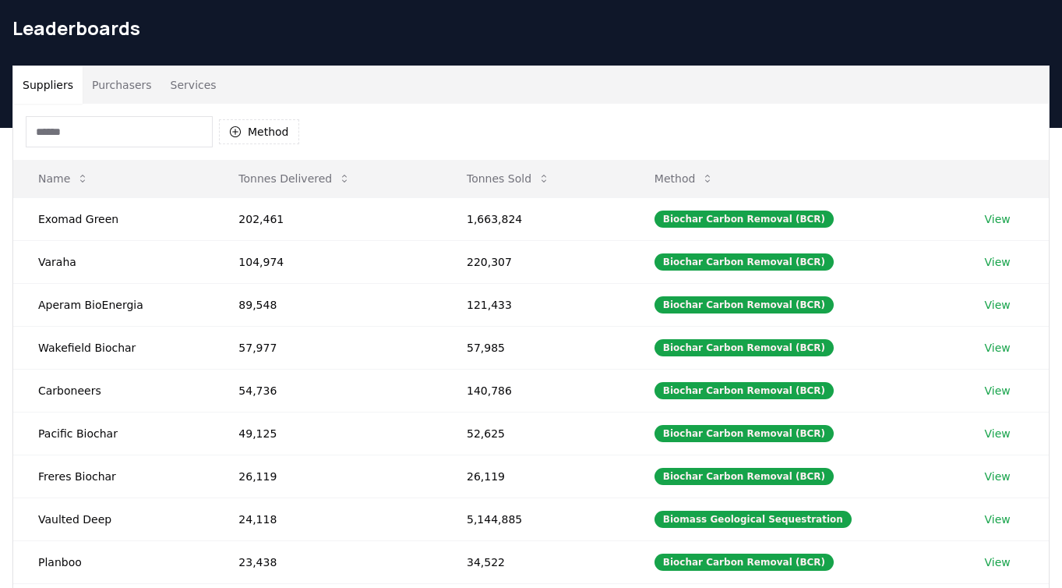
click at [168, 52] on div "Leaderboards" at bounding box center [531, 34] width 1062 height 62
click at [181, 75] on button "Services" at bounding box center [193, 84] width 65 height 37
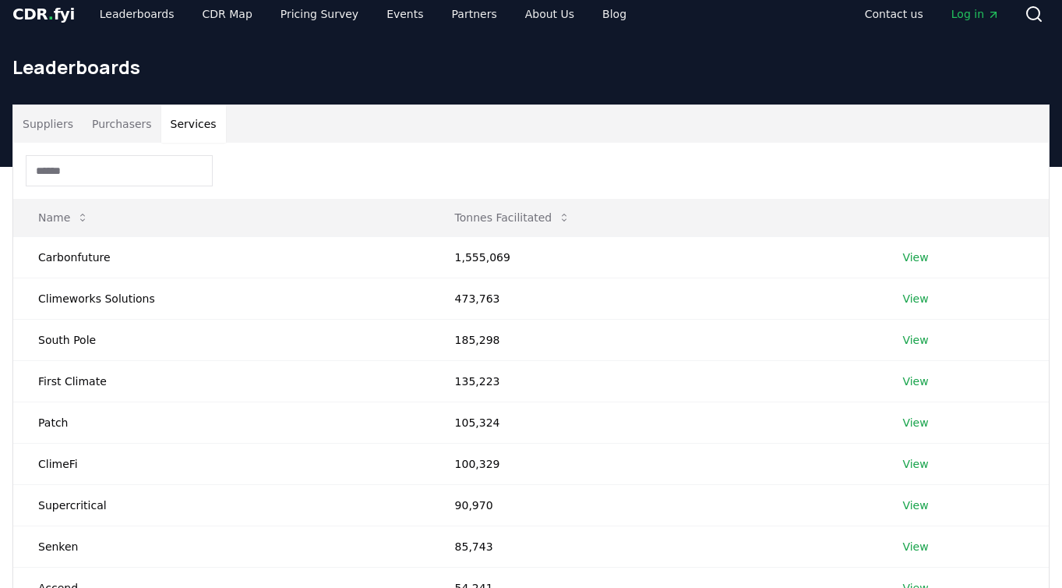
scroll to position [0, 0]
